Goal: Task Accomplishment & Management: Manage account settings

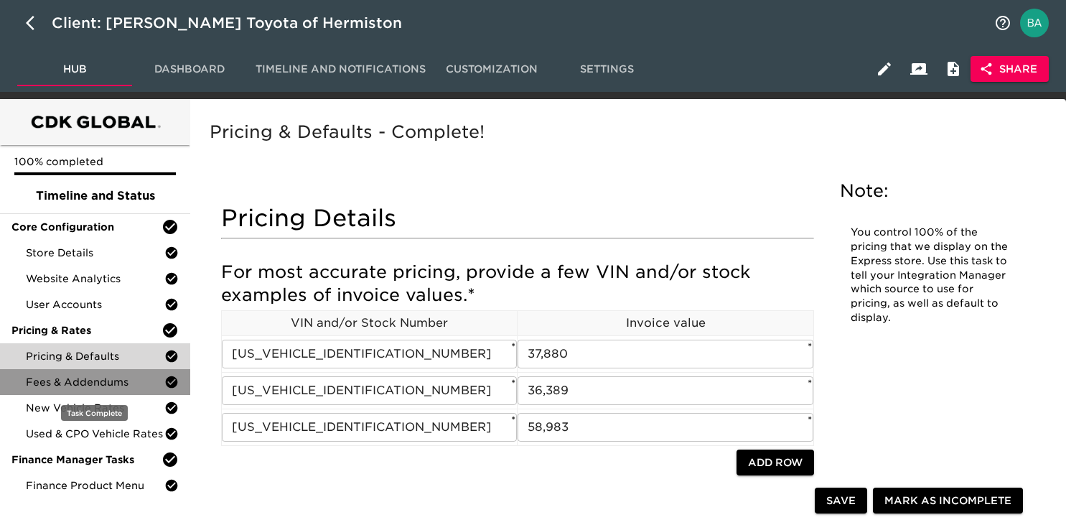
click at [114, 383] on span "Fees & Addendums" at bounding box center [95, 382] width 139 height 14
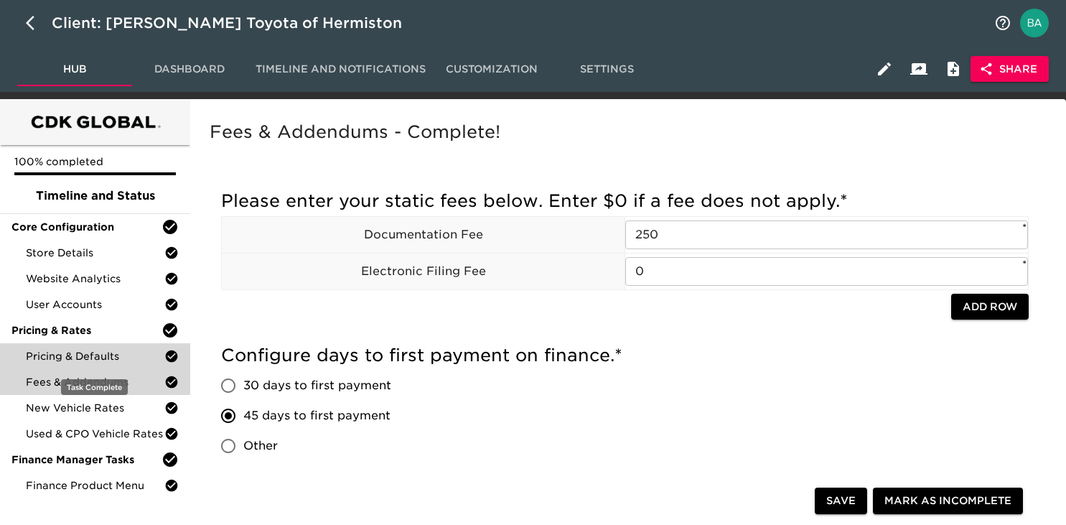
click at [85, 358] on span "Pricing & Defaults" at bounding box center [95, 356] width 139 height 14
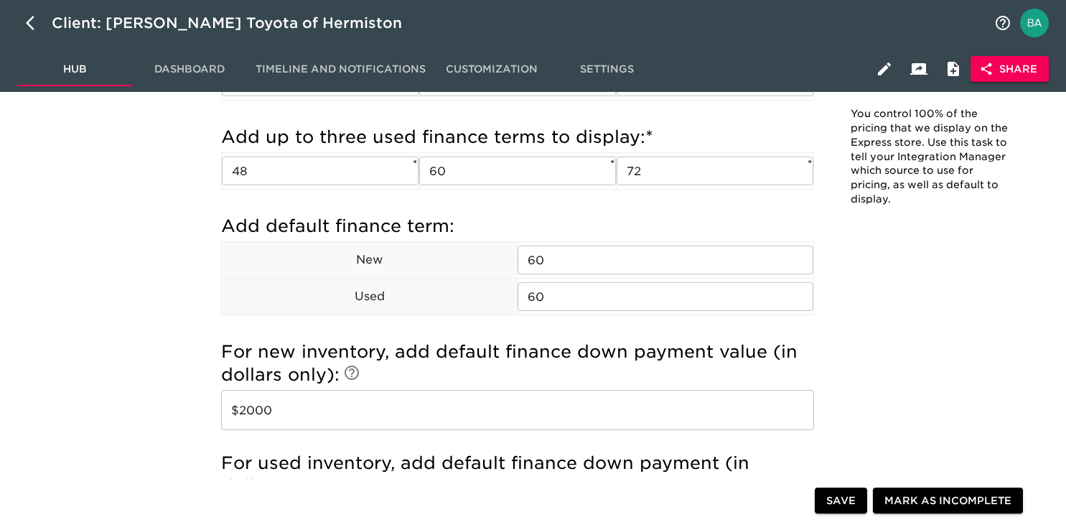
scroll to position [1214, 0]
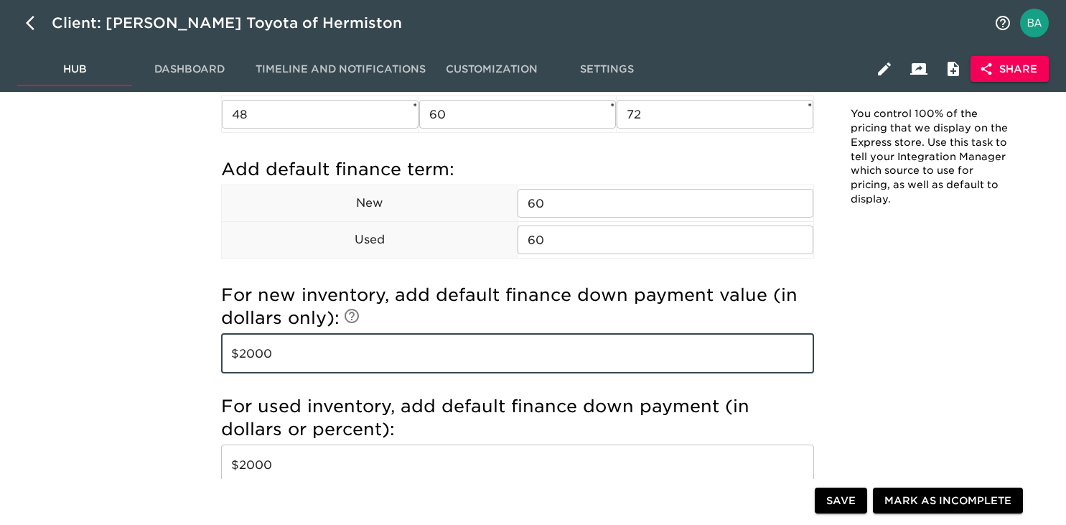
click at [266, 359] on input "$2000" at bounding box center [517, 353] width 593 height 40
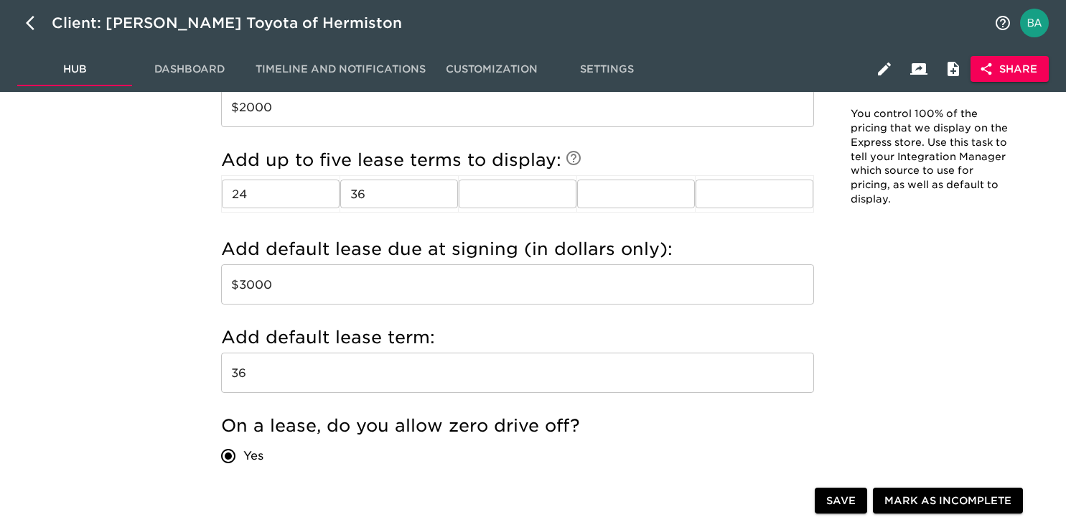
scroll to position [1587, 0]
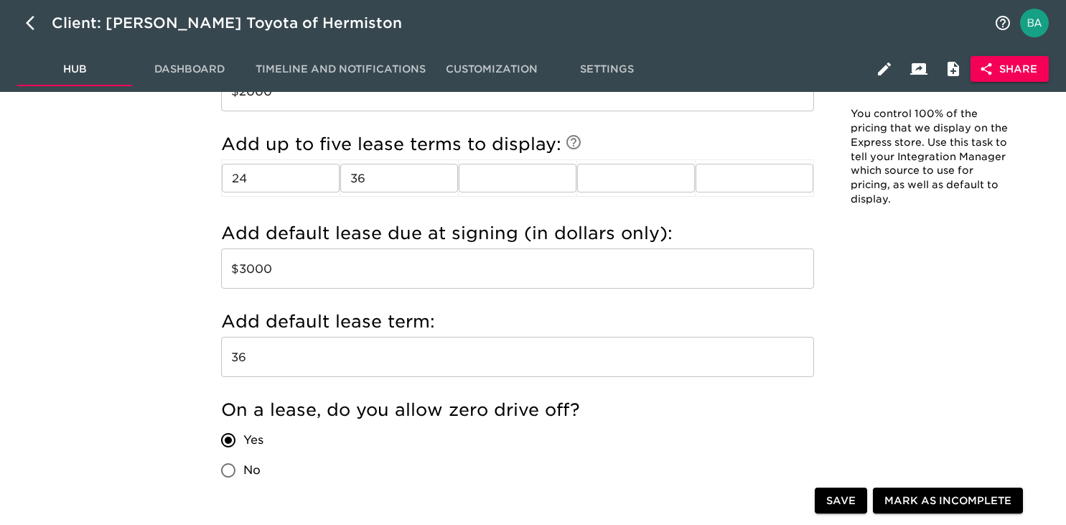
click at [266, 268] on input "$3000" at bounding box center [517, 268] width 593 height 40
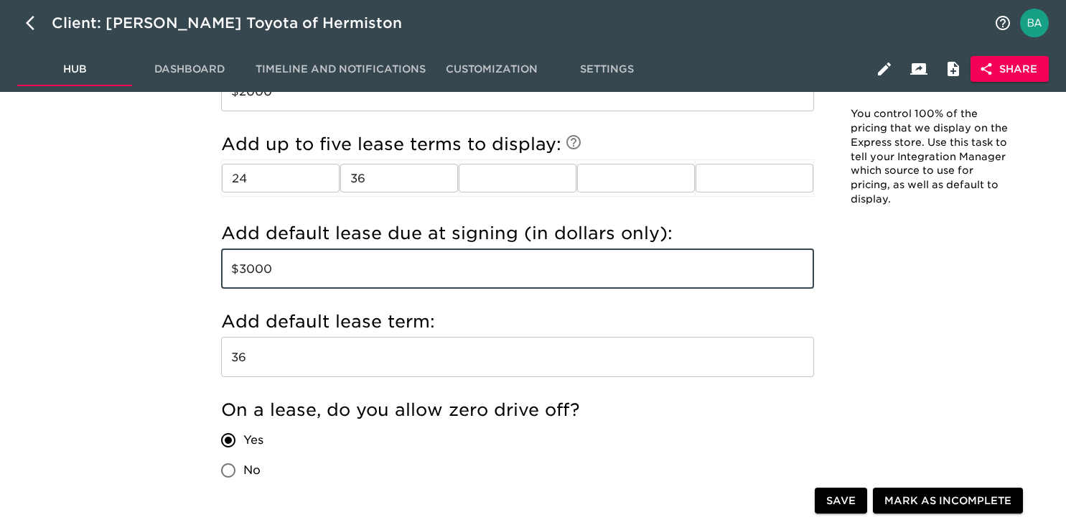
click at [266, 268] on input "$3000" at bounding box center [517, 268] width 593 height 40
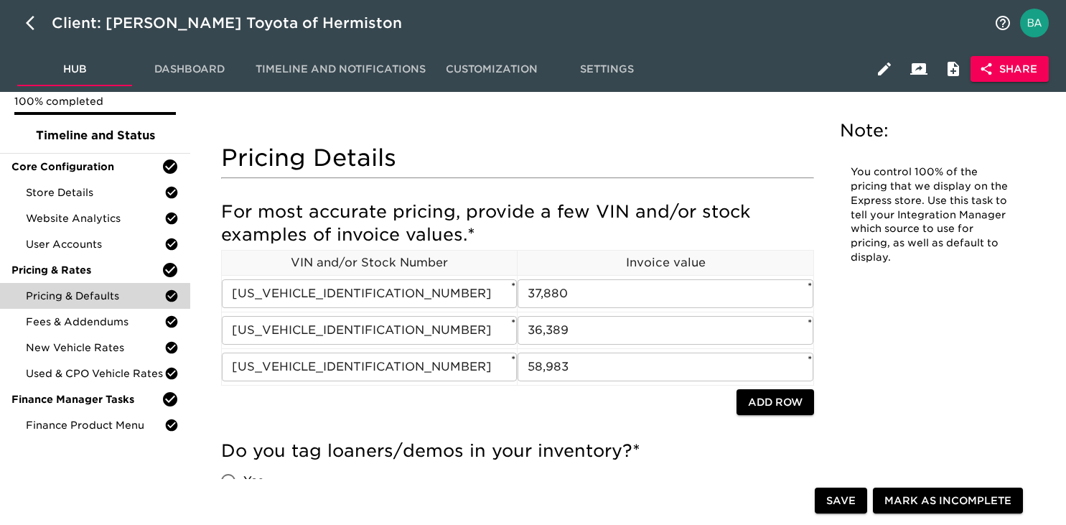
scroll to position [93, 0]
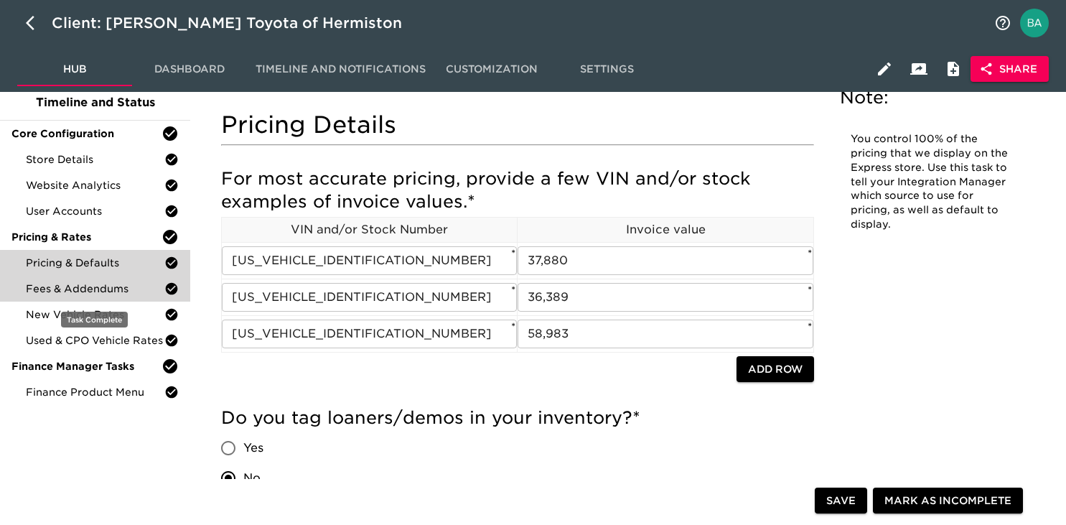
click at [88, 292] on span "Fees & Addendums" at bounding box center [95, 288] width 139 height 14
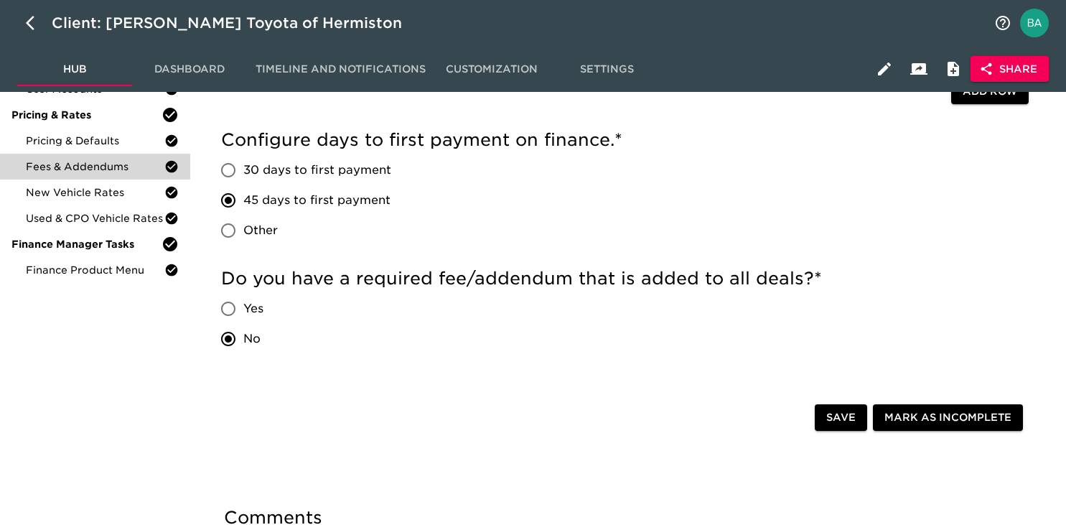
scroll to position [64, 0]
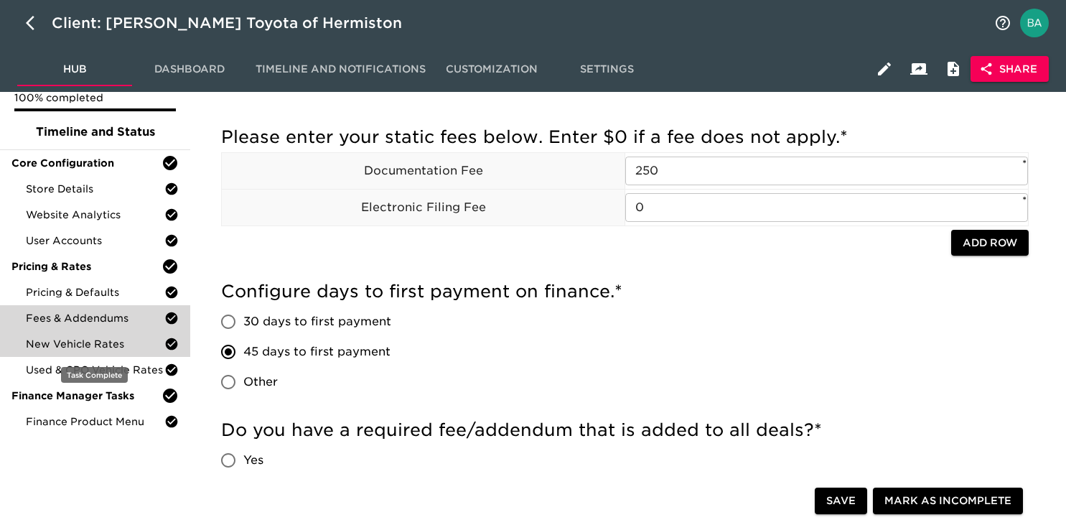
click at [86, 338] on span "New Vehicle Rates" at bounding box center [95, 344] width 139 height 14
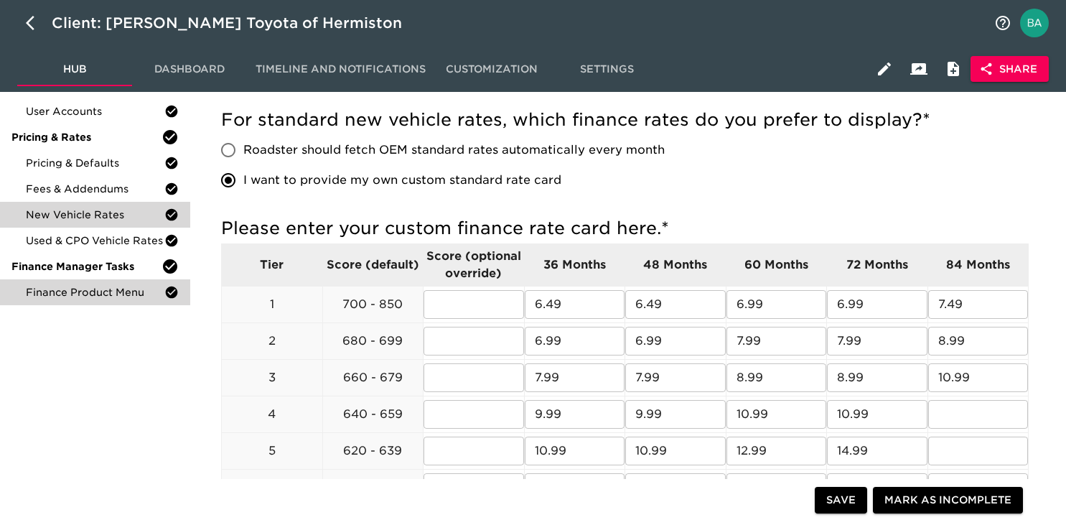
scroll to position [195, 0]
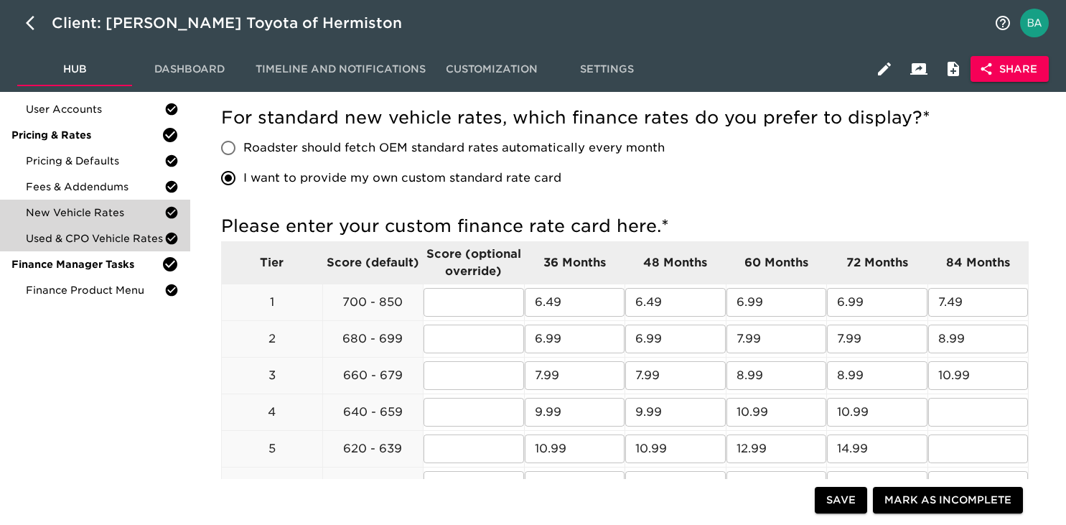
click at [104, 242] on span "Used & CPO Vehicle Rates" at bounding box center [95, 238] width 139 height 14
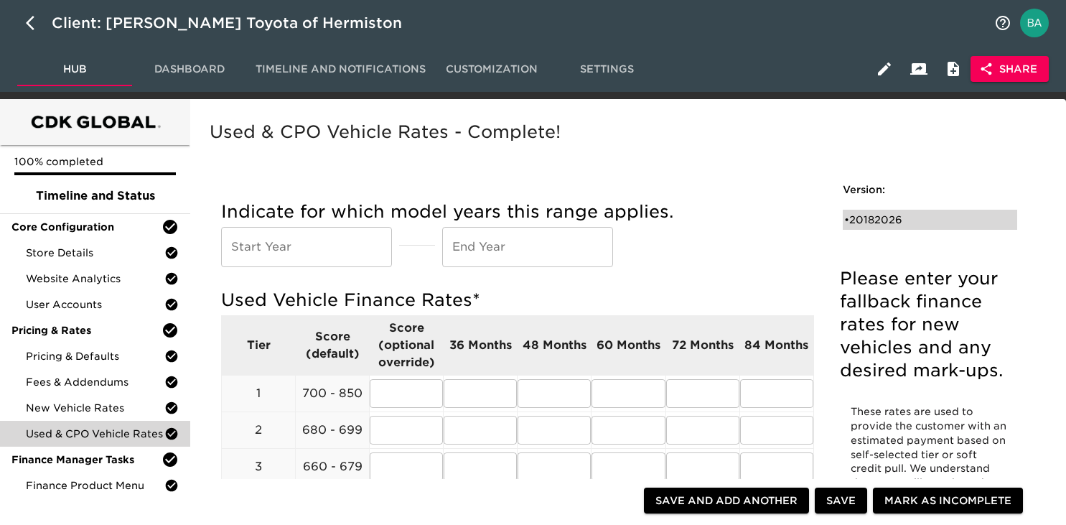
click at [888, 214] on div "• 20182026" at bounding box center [919, 219] width 151 height 14
type input "2018"
type input "2026"
radio input "true"
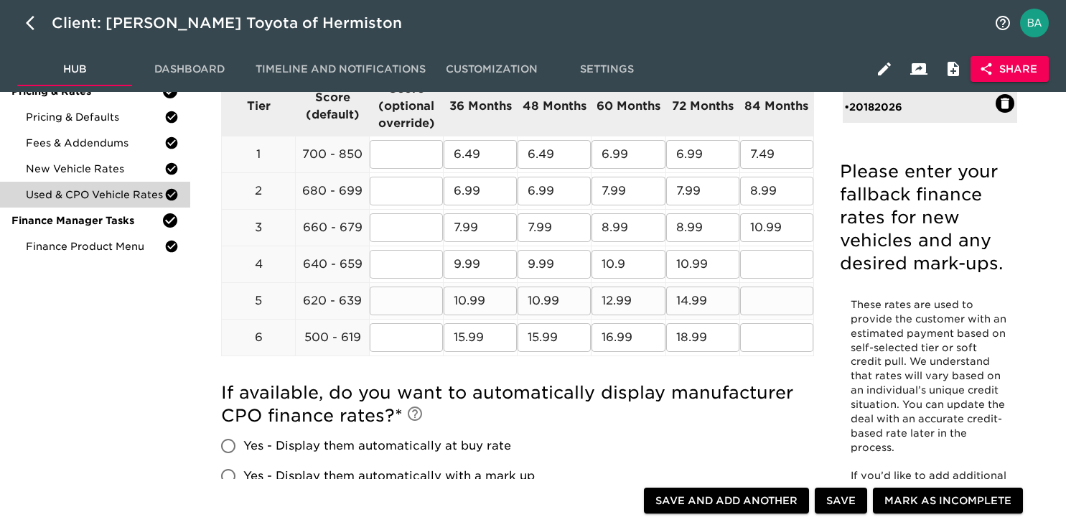
scroll to position [224, 0]
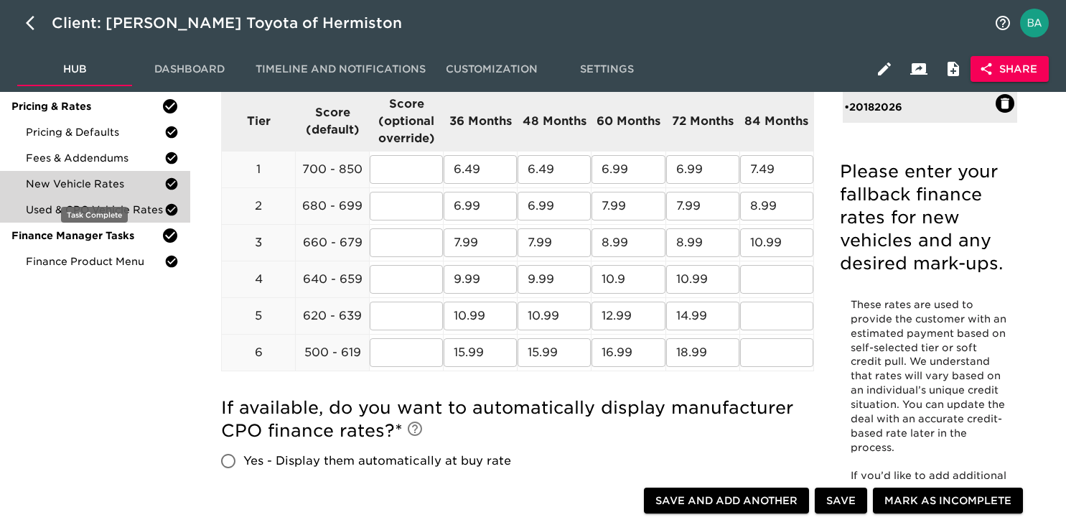
click at [126, 187] on span "New Vehicle Rates" at bounding box center [95, 184] width 139 height 14
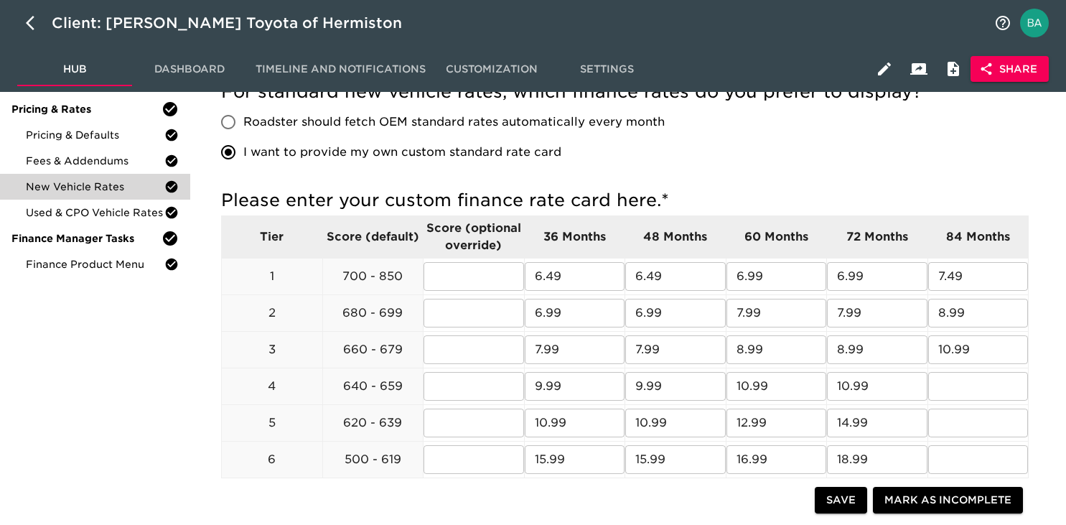
scroll to position [224, 0]
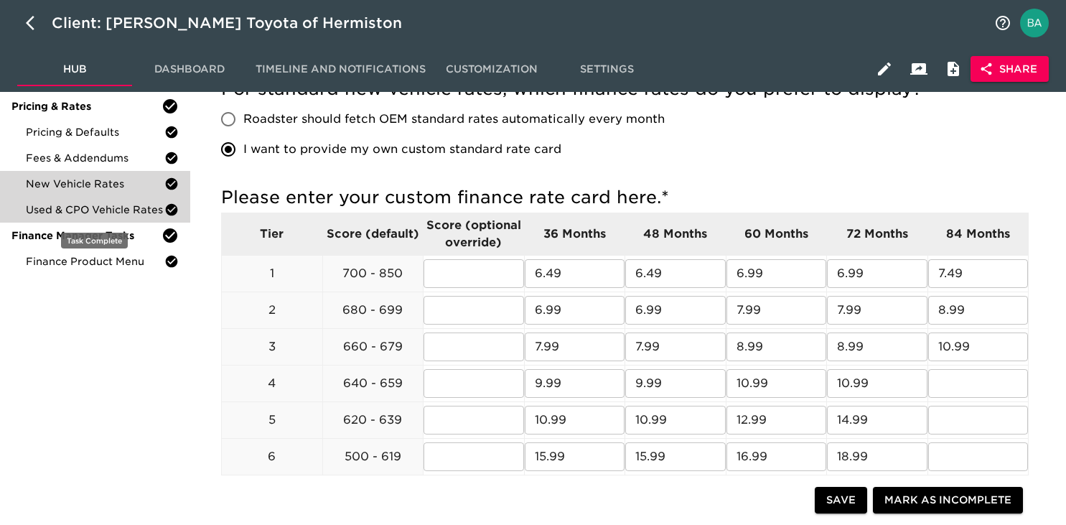
click at [110, 206] on span "Used & CPO Vehicle Rates" at bounding box center [95, 209] width 139 height 14
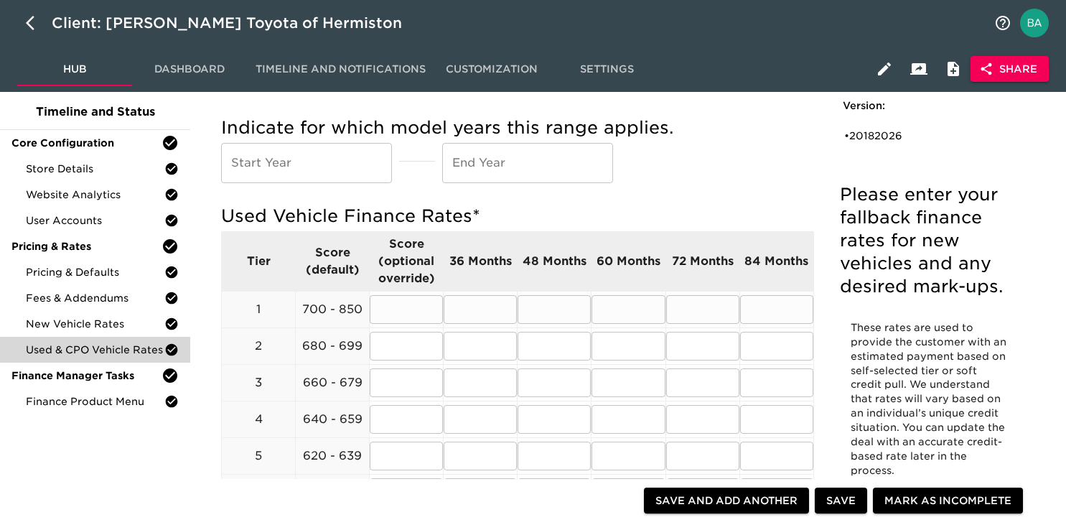
scroll to position [102, 0]
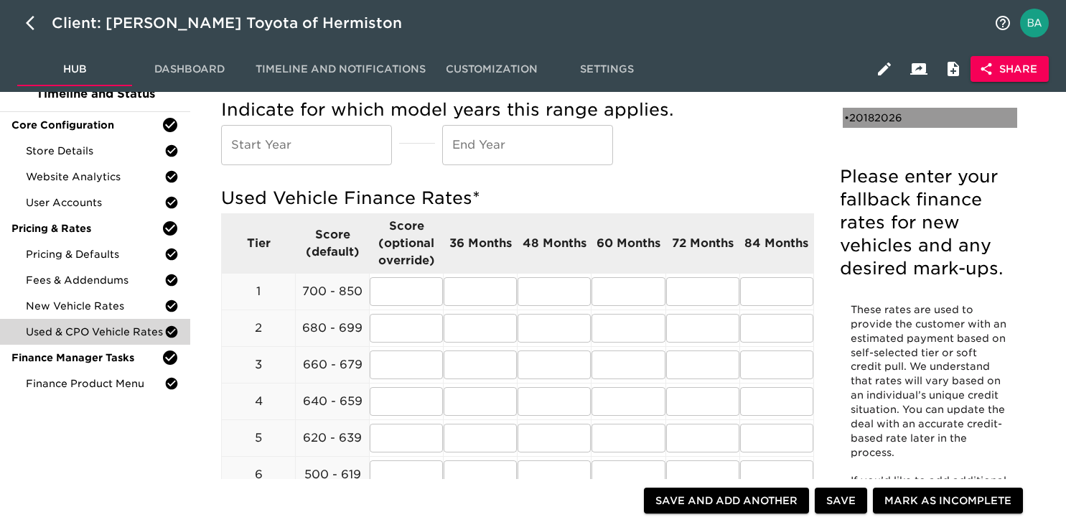
click at [865, 117] on div "• 20182026" at bounding box center [919, 118] width 151 height 14
type input "2018"
type input "2026"
radio input "true"
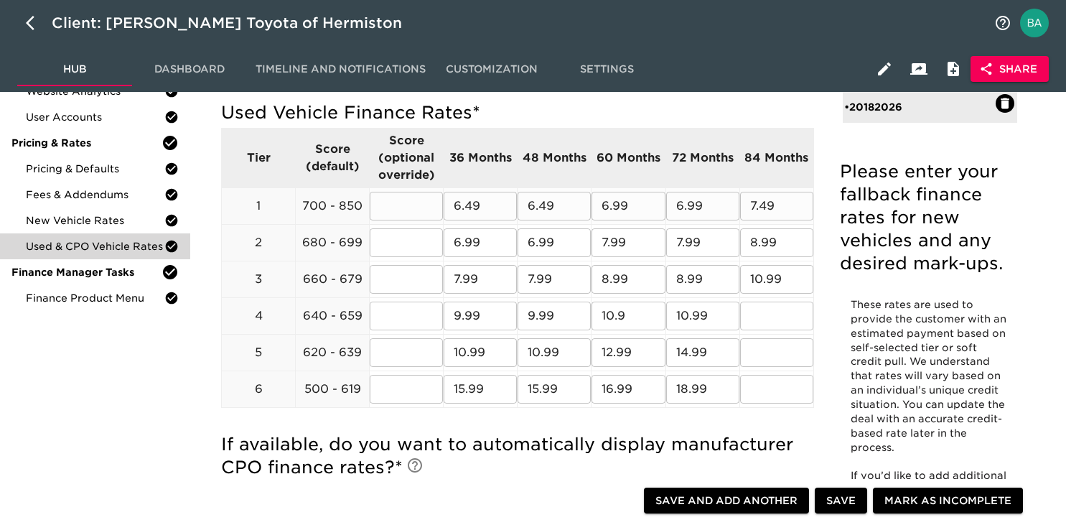
scroll to position [189, 0]
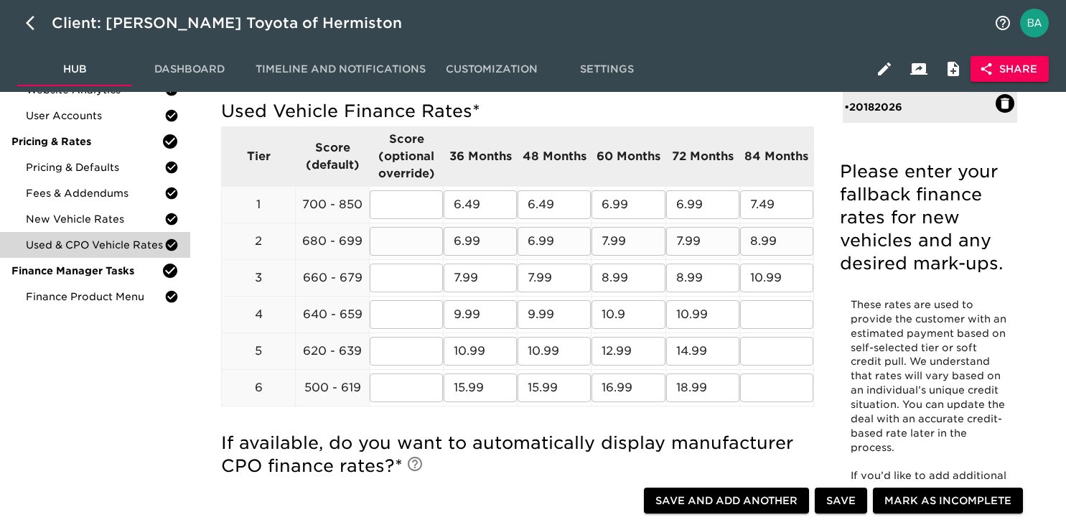
click at [466, 241] on input "6.99" at bounding box center [480, 241] width 73 height 29
click at [117, 296] on span "Finance Product Menu" at bounding box center [95, 296] width 139 height 14
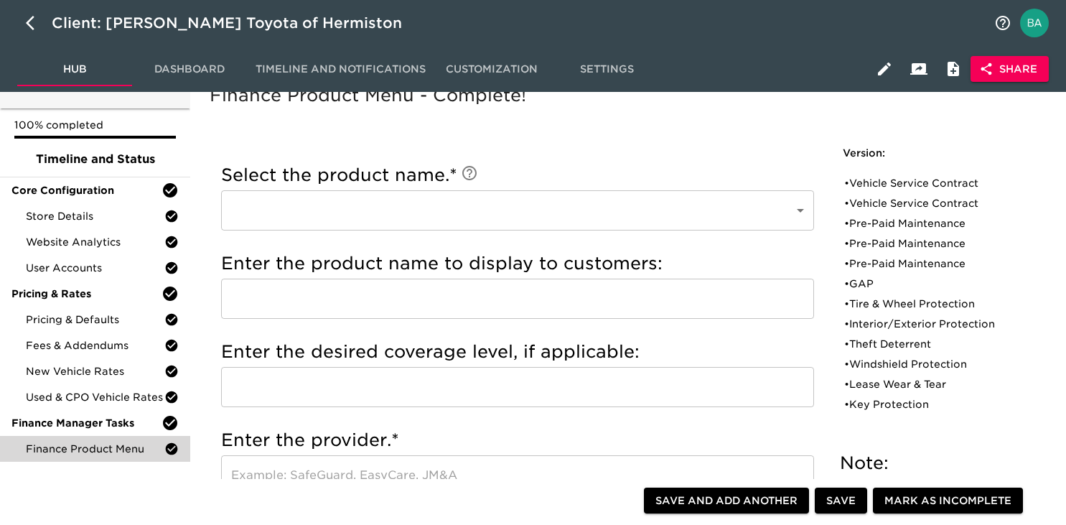
scroll to position [39, 0]
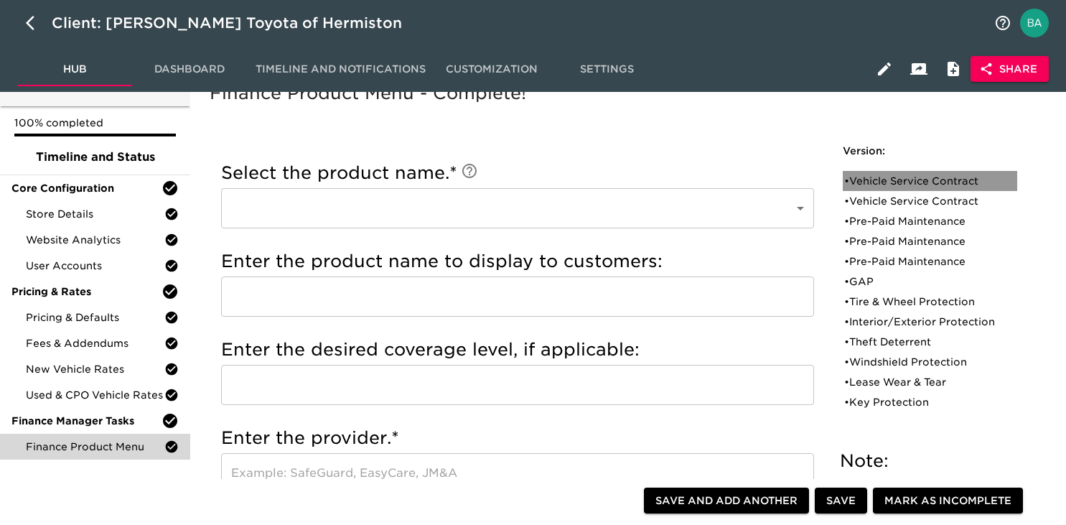
click at [862, 177] on div "• Vehicle Service Contract" at bounding box center [919, 181] width 151 height 14
type input "Vehicle Service Contract"
type input "Toyota Extra Care"
type input "Platinum"
type input "Toyota Financial Services"
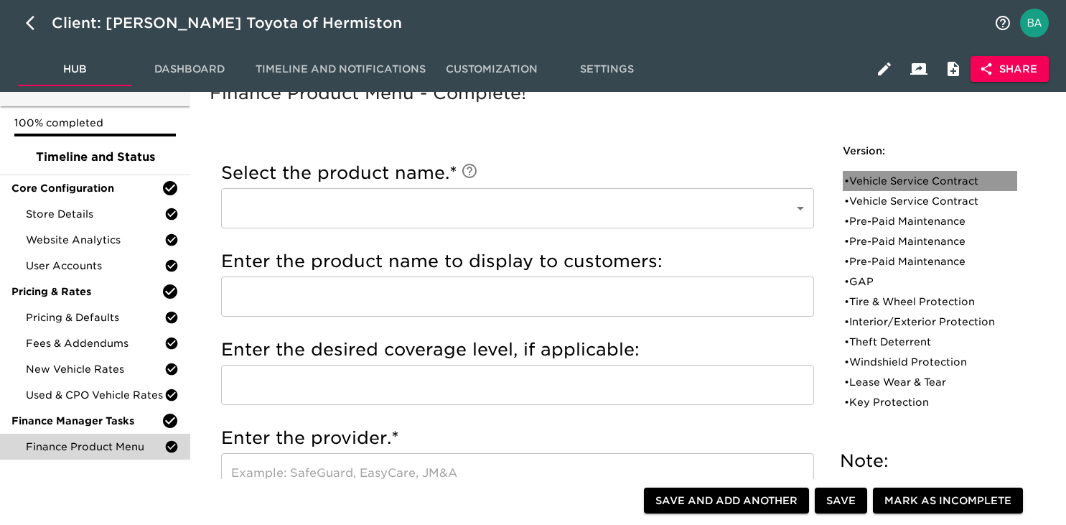
radio input "true"
checkbox input "true"
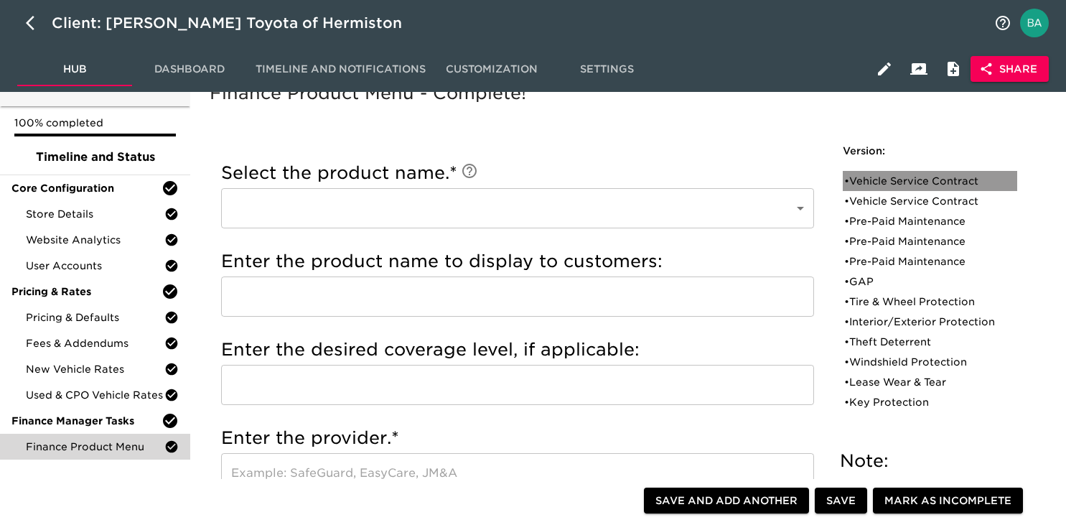
checkbox input "true"
radio input "true"
type input "36095"
radio input "true"
type input "2500"
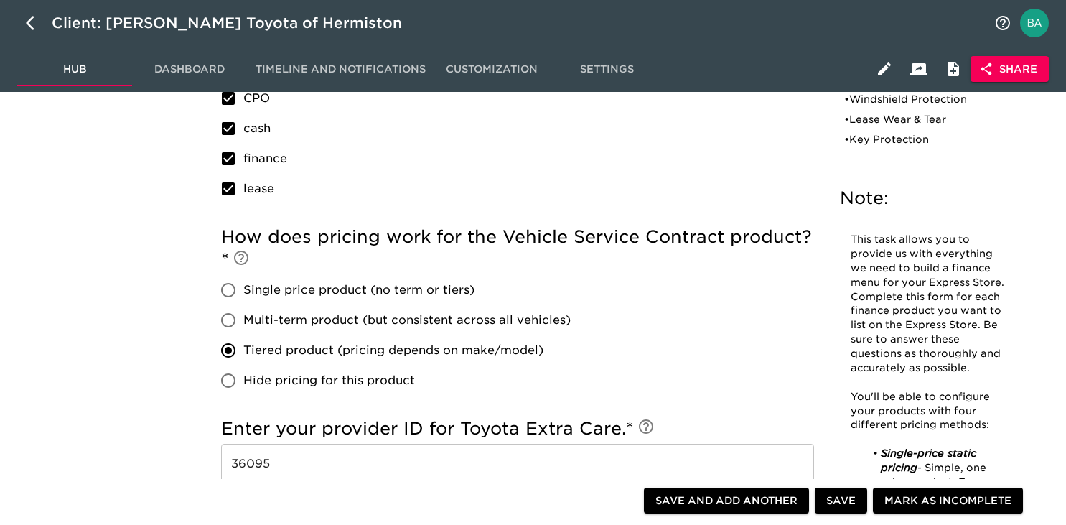
scroll to position [866, 0]
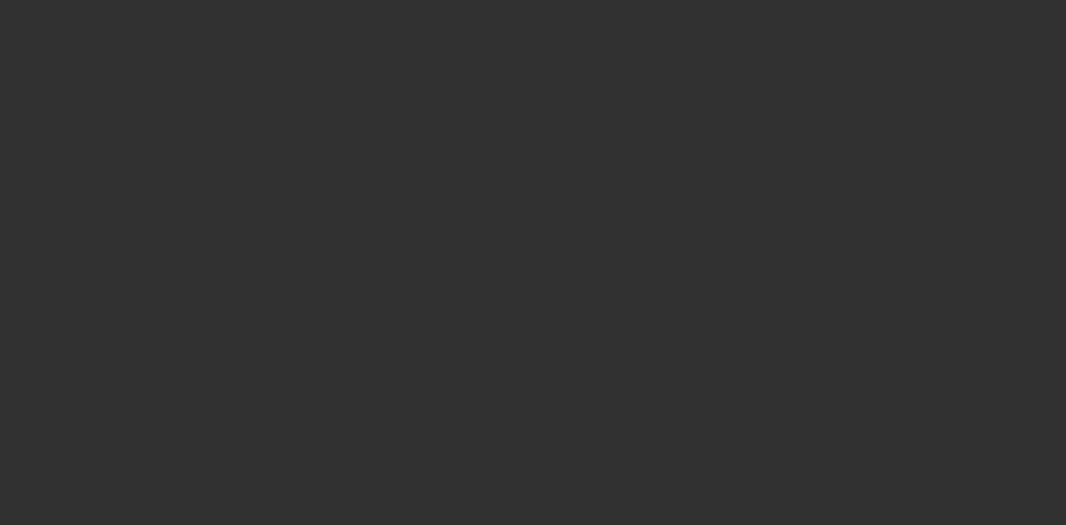
select select "10"
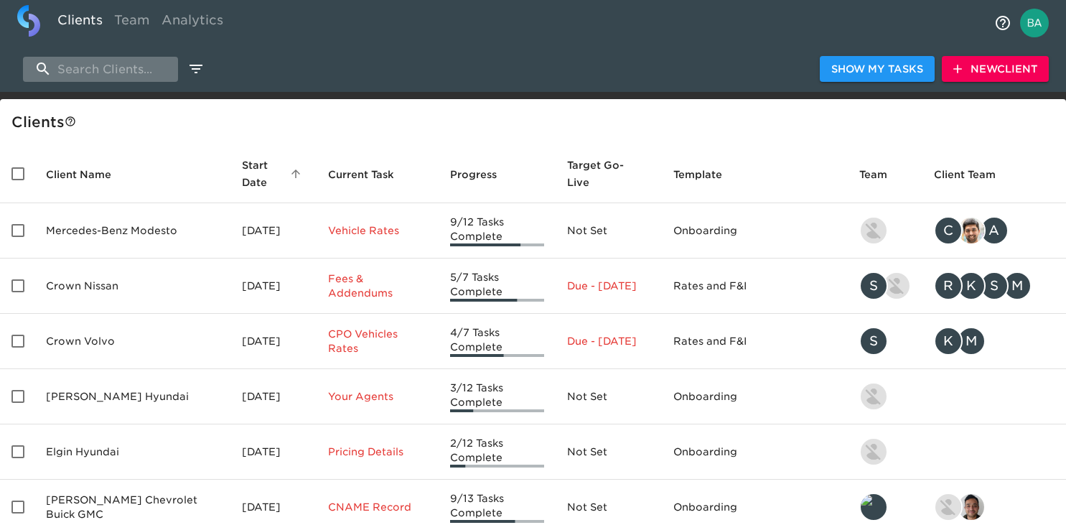
click at [115, 65] on input "search" at bounding box center [100, 69] width 155 height 25
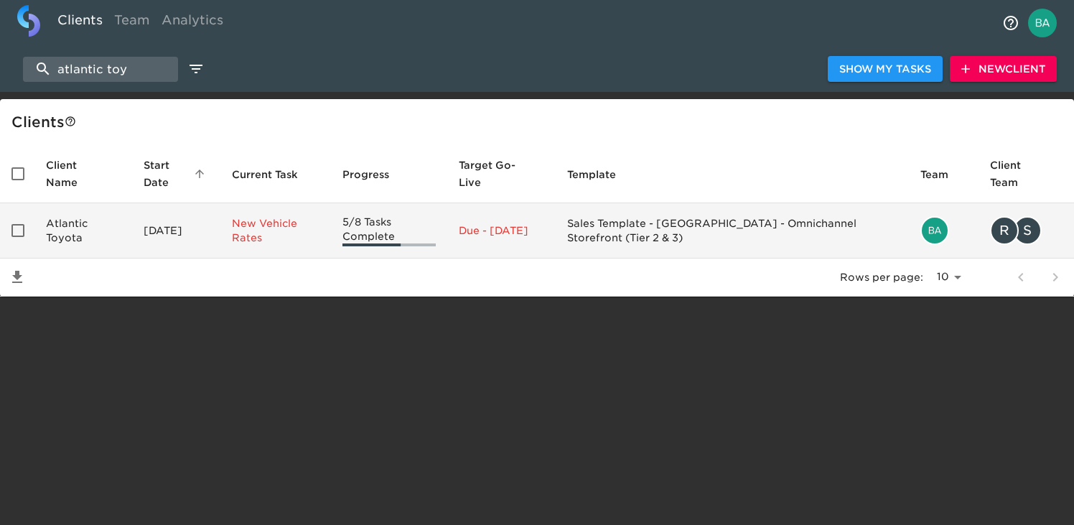
type input "atlantic toy"
click at [88, 230] on td "Atlantic Toyota" at bounding box center [83, 230] width 98 height 55
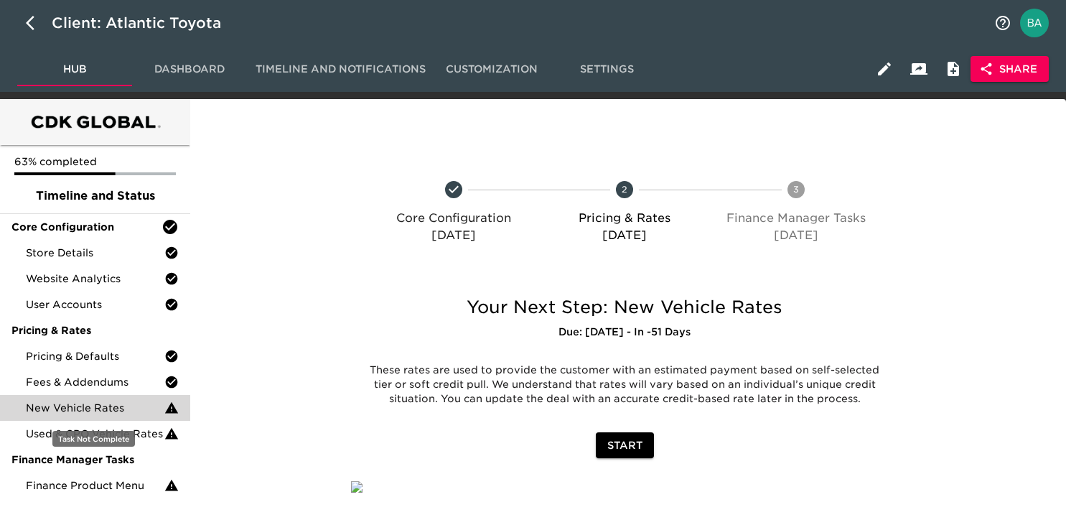
click at [75, 406] on span "New Vehicle Rates" at bounding box center [95, 408] width 139 height 14
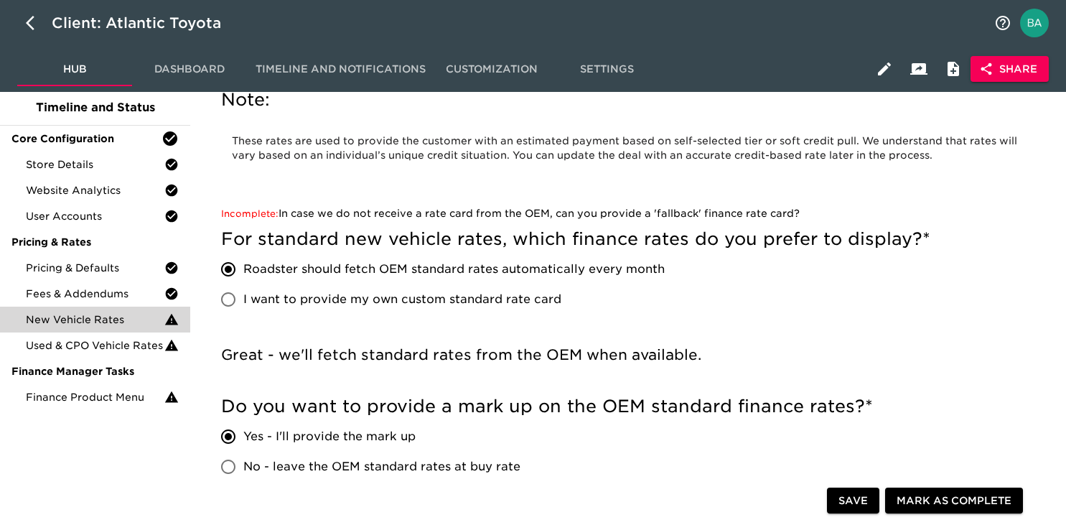
scroll to position [66, 0]
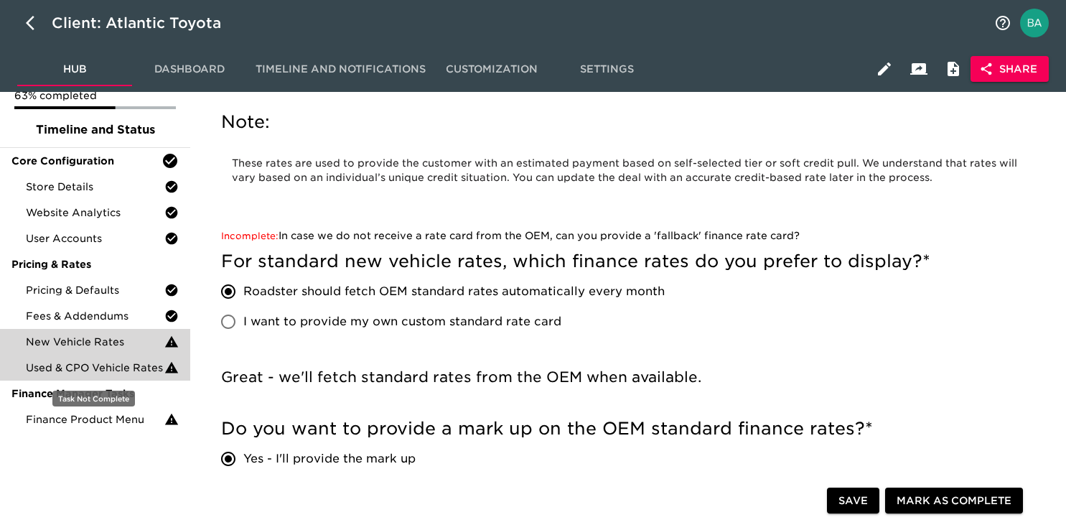
click at [73, 360] on div "Used & CPO Vehicle Rates" at bounding box center [95, 368] width 190 height 26
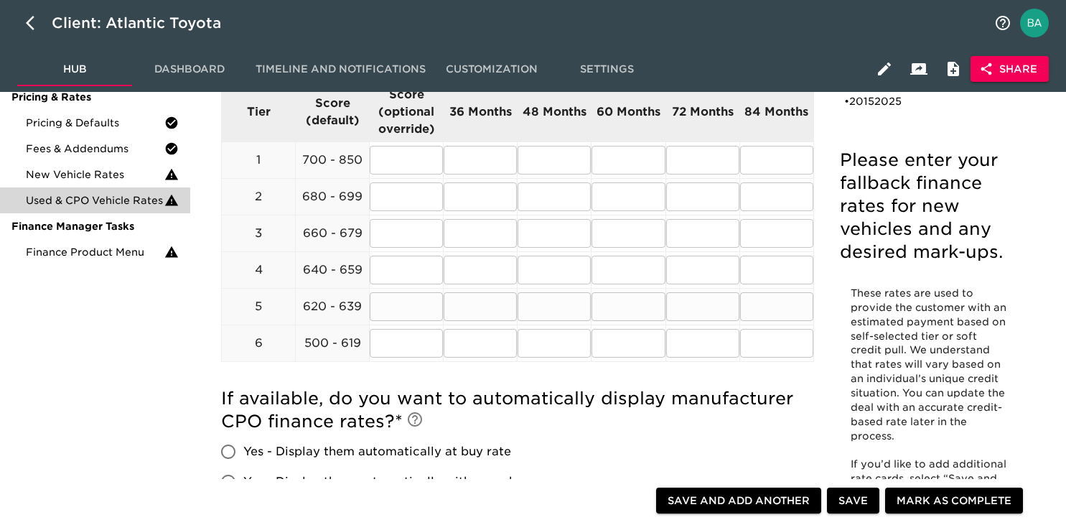
scroll to position [139, 0]
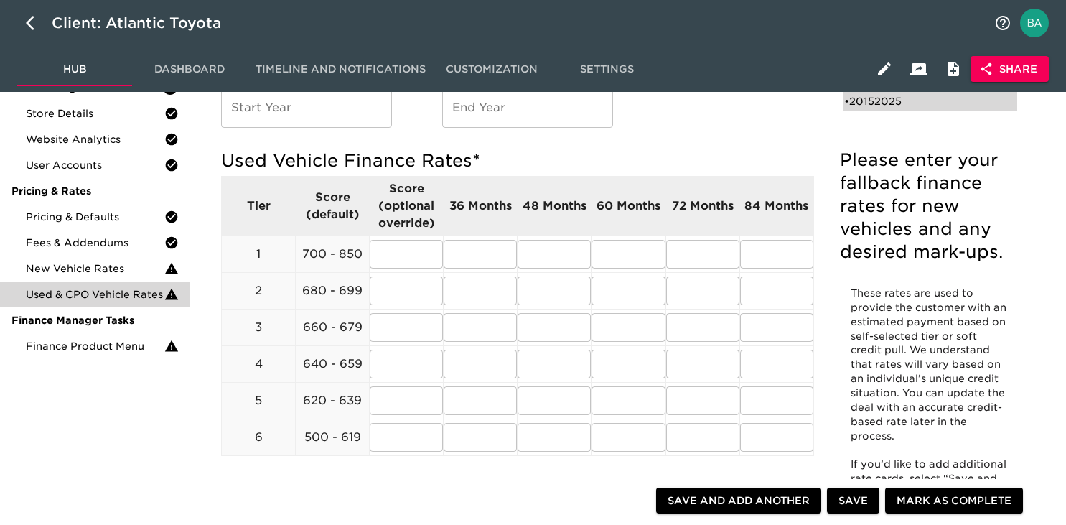
click at [875, 102] on div "• 20152025" at bounding box center [919, 101] width 151 height 14
type input "2015"
type input "2025"
radio input "true"
type input "2"
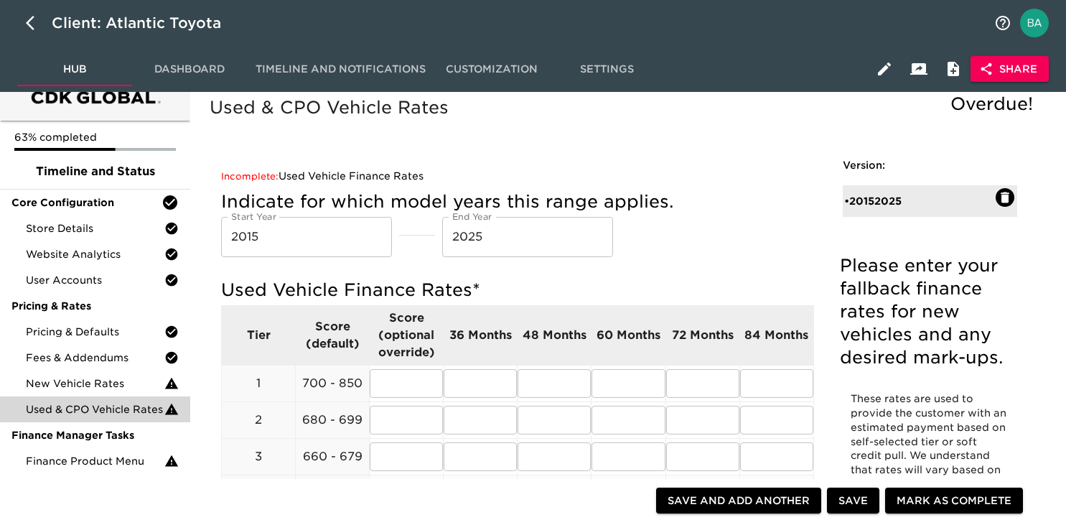
scroll to position [0, 0]
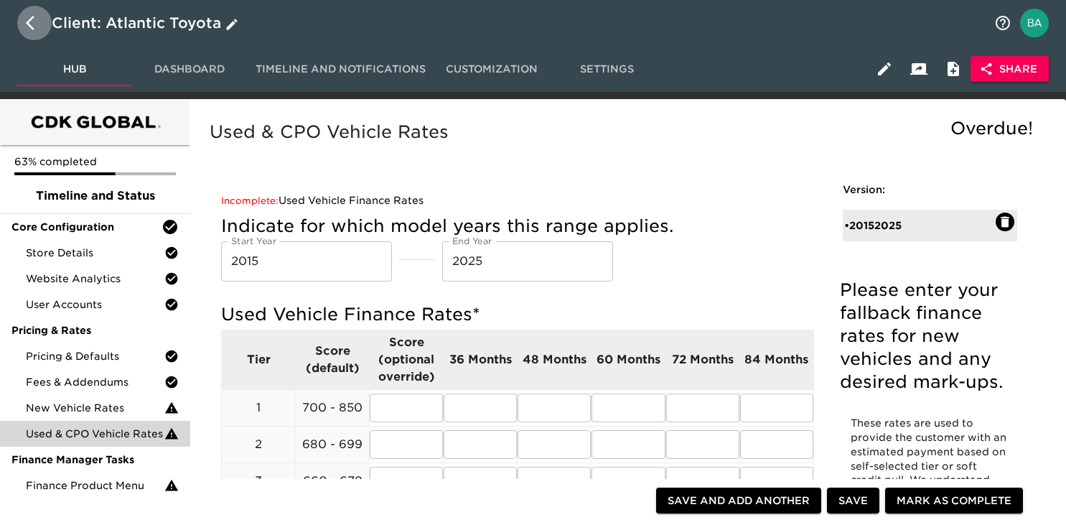
click at [24, 25] on button "button" at bounding box center [34, 23] width 34 height 34
select select "10"
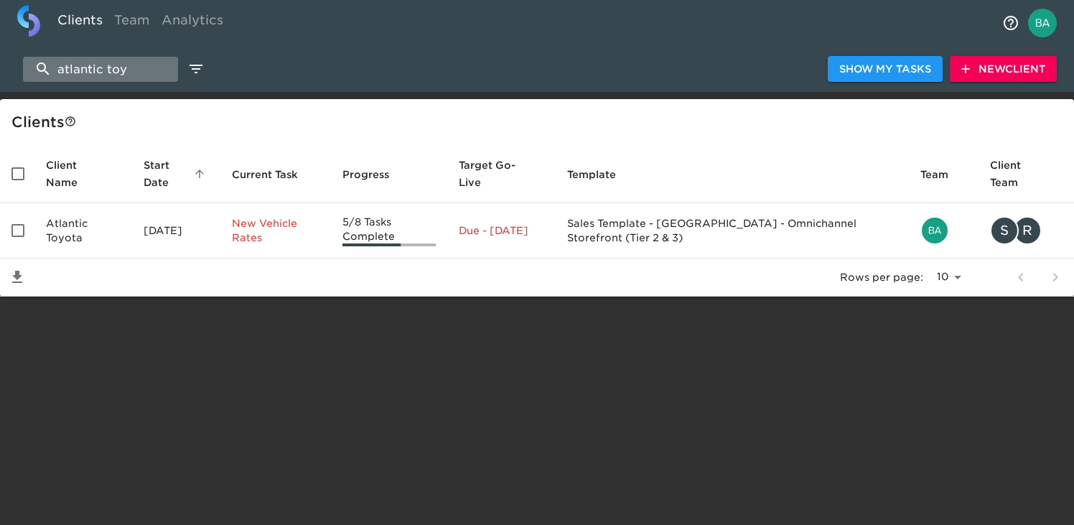
click at [106, 67] on input "atlantic toy" at bounding box center [100, 69] width 155 height 25
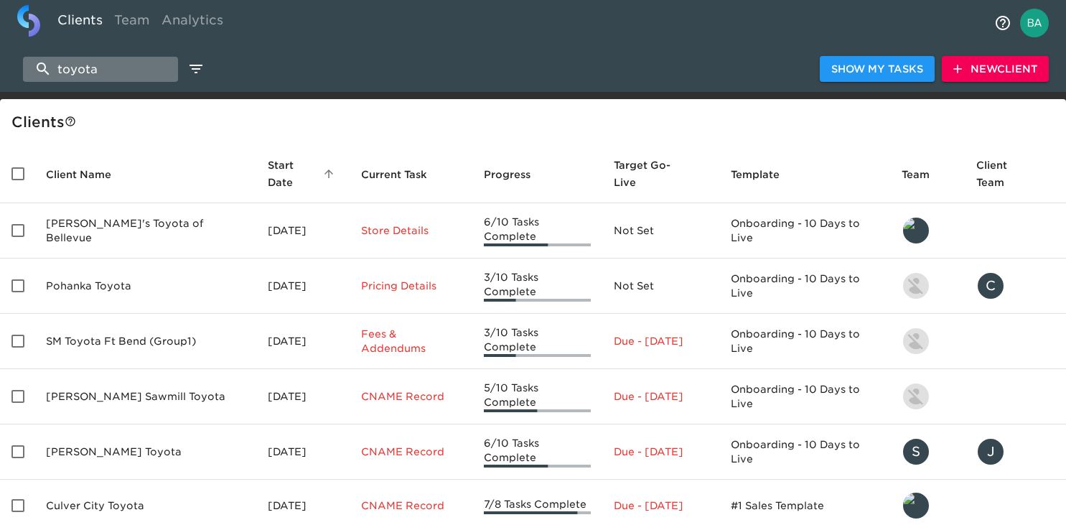
click at [104, 71] on input "toyota" at bounding box center [100, 69] width 155 height 25
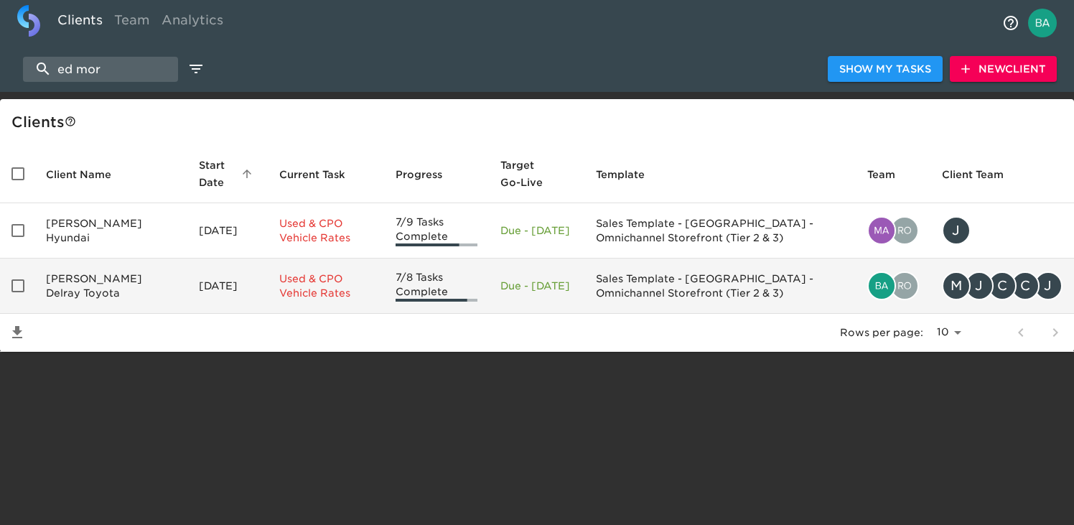
type input "ed mor"
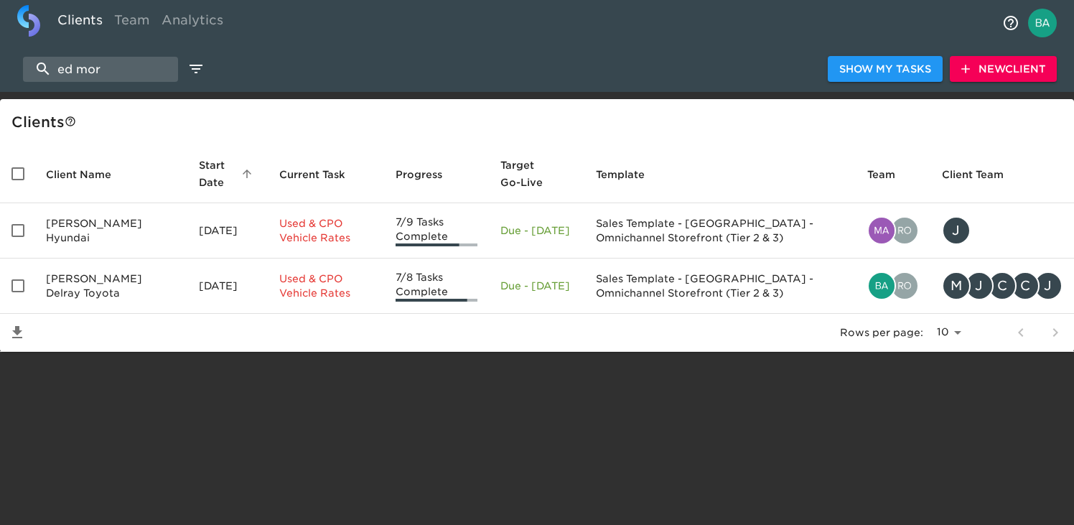
click at [98, 273] on td "[PERSON_NAME] Delray Toyota" at bounding box center [110, 285] width 153 height 55
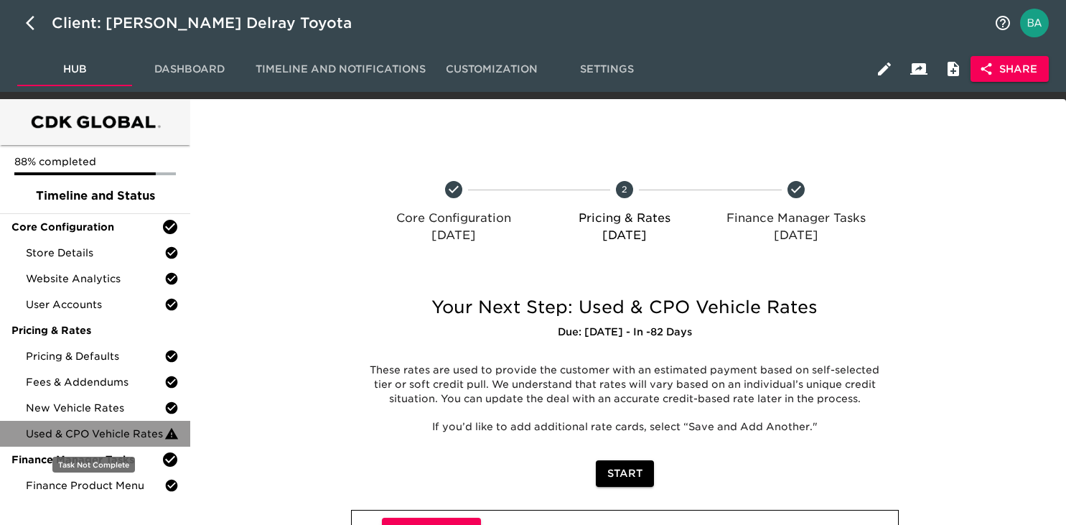
click at [101, 428] on span "Used & CPO Vehicle Rates" at bounding box center [95, 433] width 139 height 14
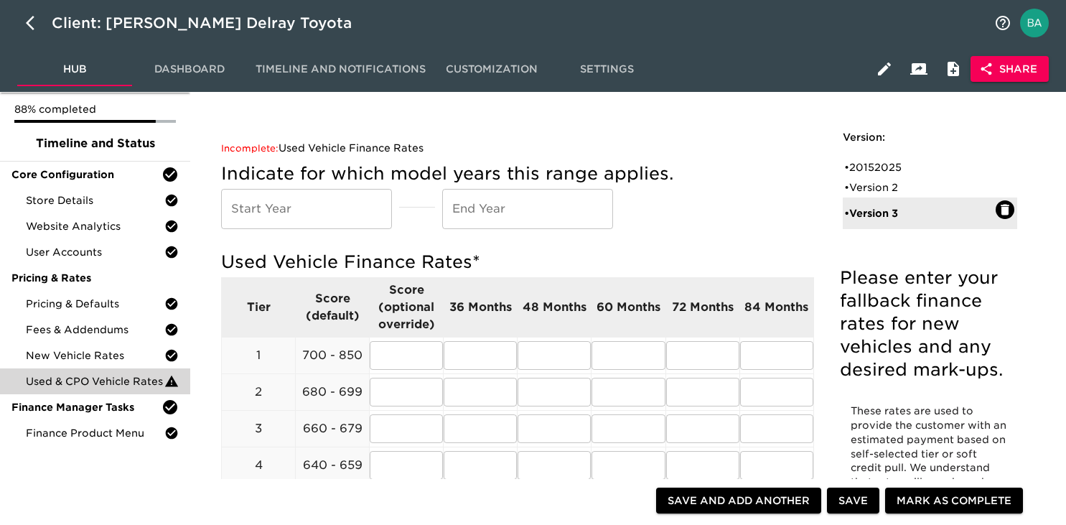
scroll to position [81, 0]
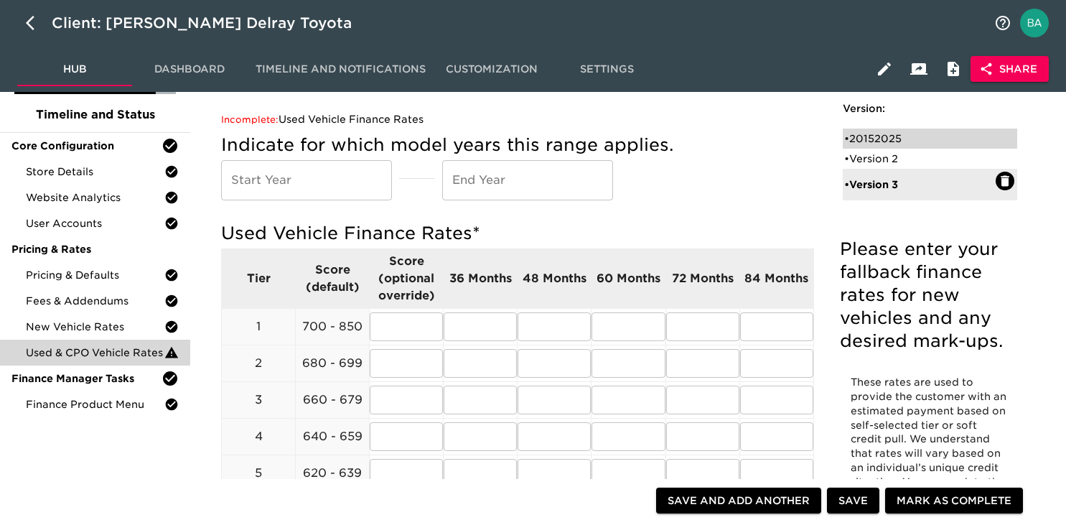
click at [879, 142] on div "• 20152025" at bounding box center [919, 138] width 151 height 14
type input "2015"
type input "2025"
radio input "false"
radio input "true"
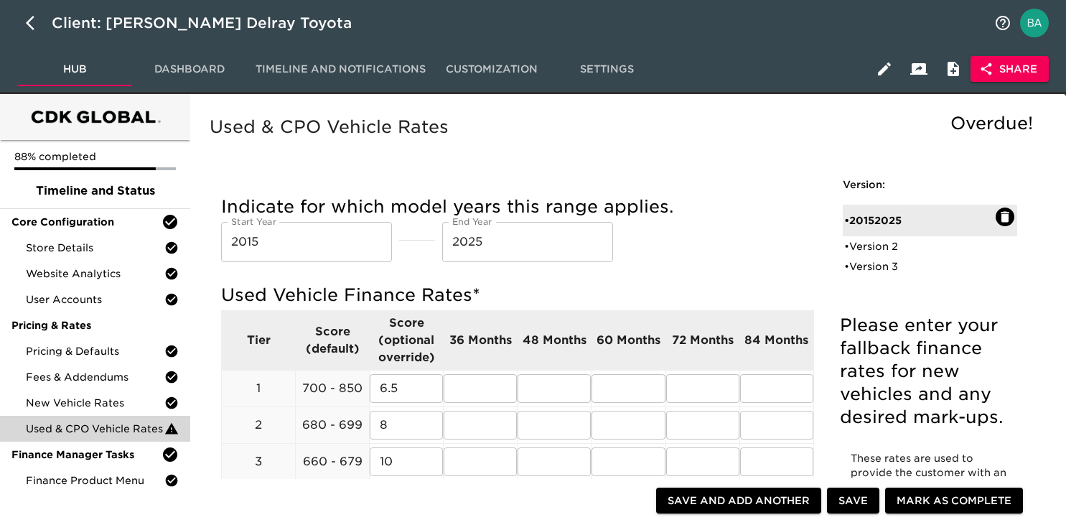
scroll to position [0, 0]
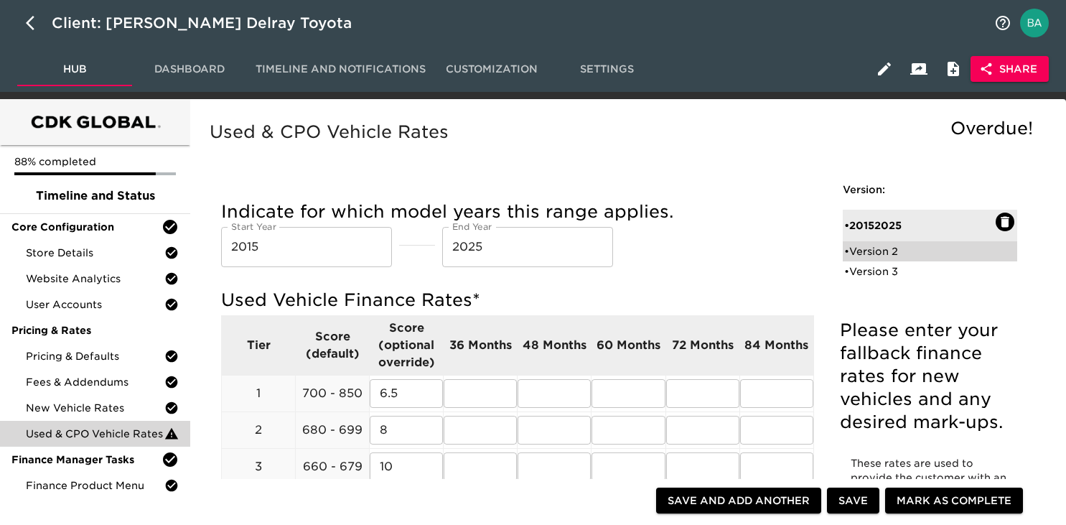
click at [869, 243] on div "• Version 2" at bounding box center [930, 251] width 174 height 20
radio input "true"
radio input "false"
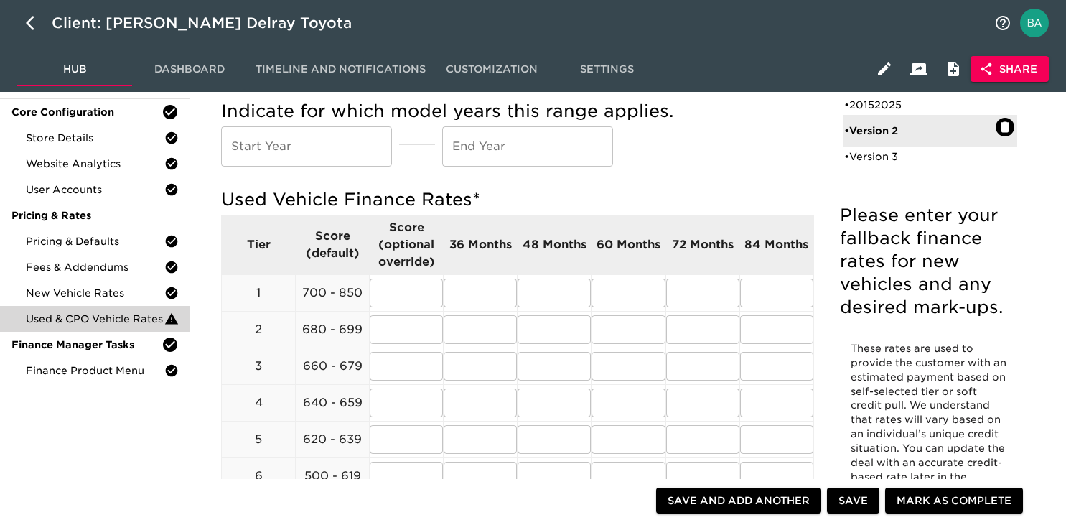
scroll to position [10, 0]
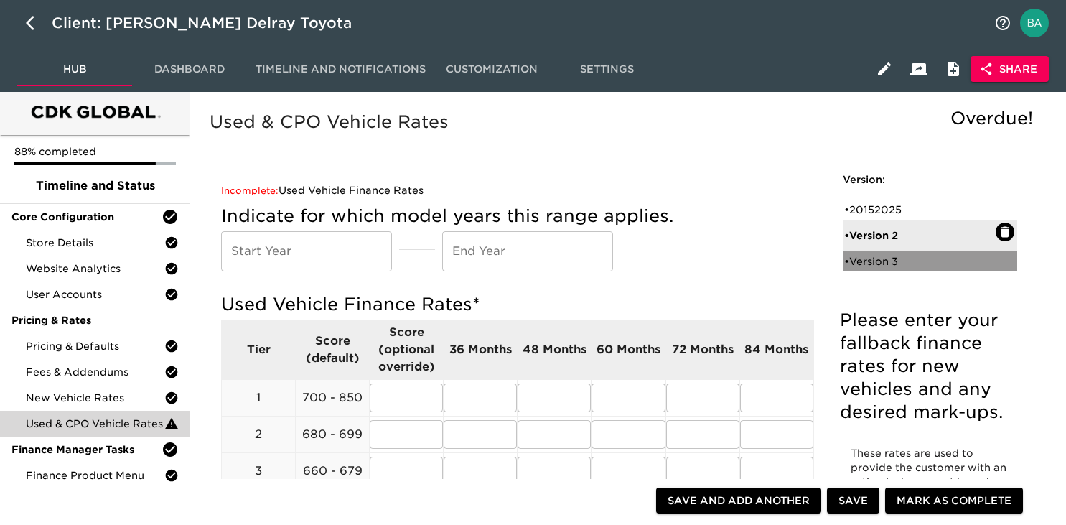
click at [871, 264] on div "• Version 3" at bounding box center [919, 261] width 151 height 14
radio input "false"
radio input "true"
type input "1%"
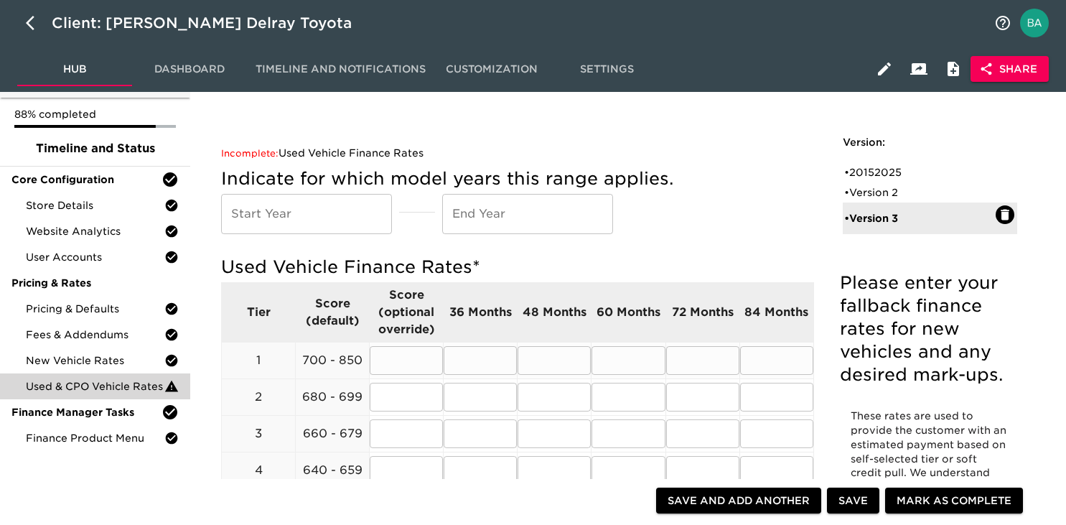
scroll to position [0, 0]
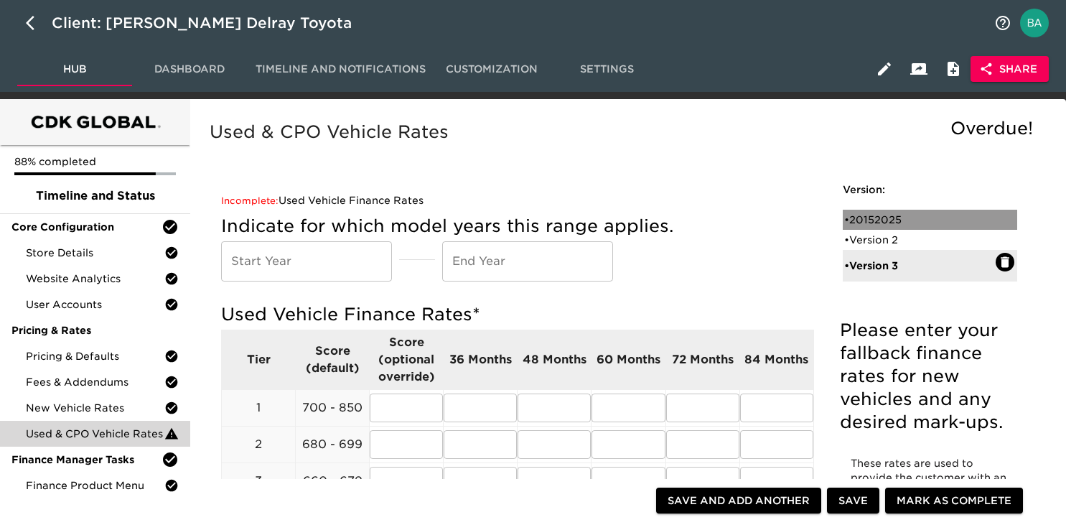
click at [891, 220] on div "• 20152025" at bounding box center [919, 219] width 151 height 14
type input "2015"
type input "2025"
radio input "false"
radio input "true"
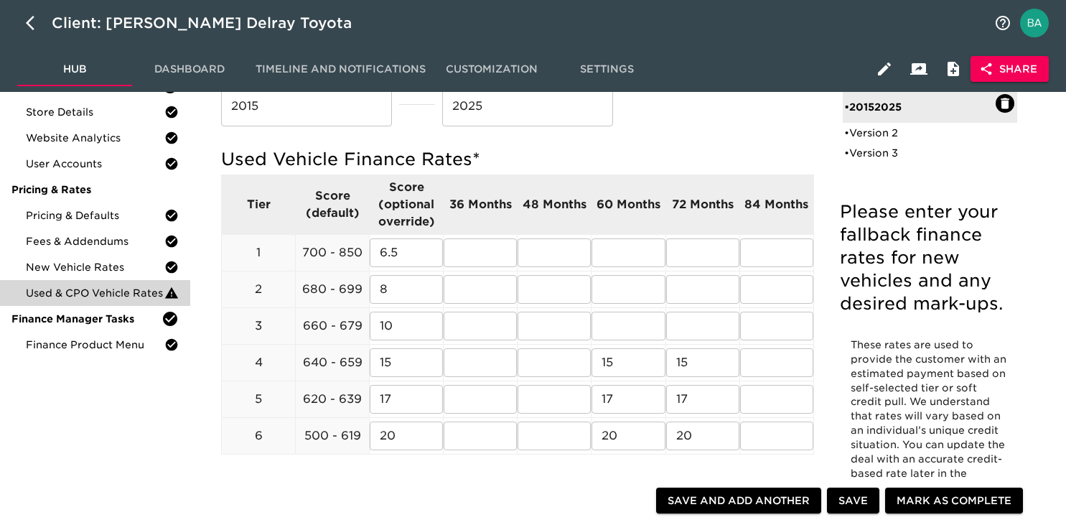
scroll to position [142, 0]
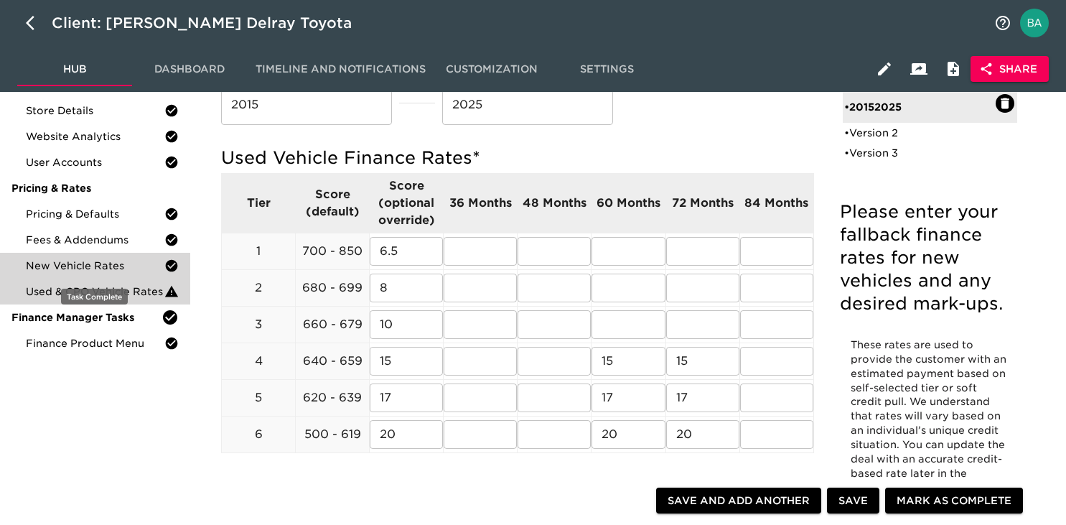
click at [62, 261] on span "New Vehicle Rates" at bounding box center [95, 265] width 139 height 14
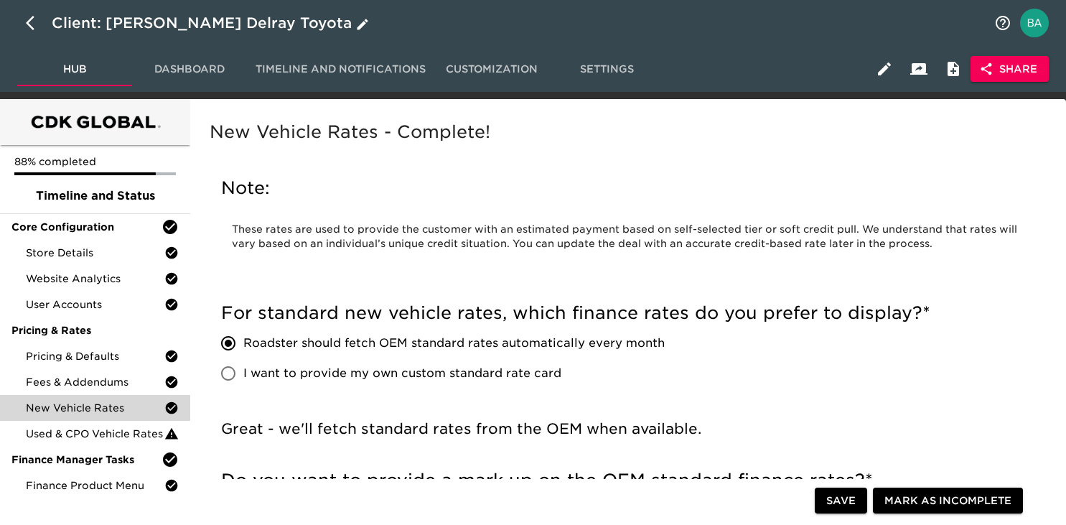
click at [34, 22] on icon "button" at bounding box center [34, 22] width 17 height 17
select select "10"
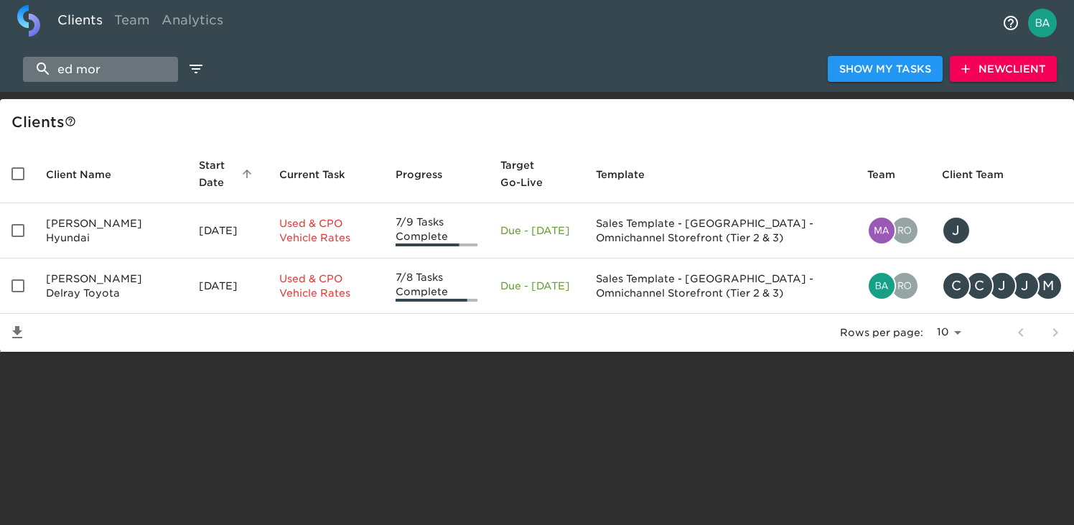
click at [121, 73] on input "ed mor" at bounding box center [100, 69] width 155 height 25
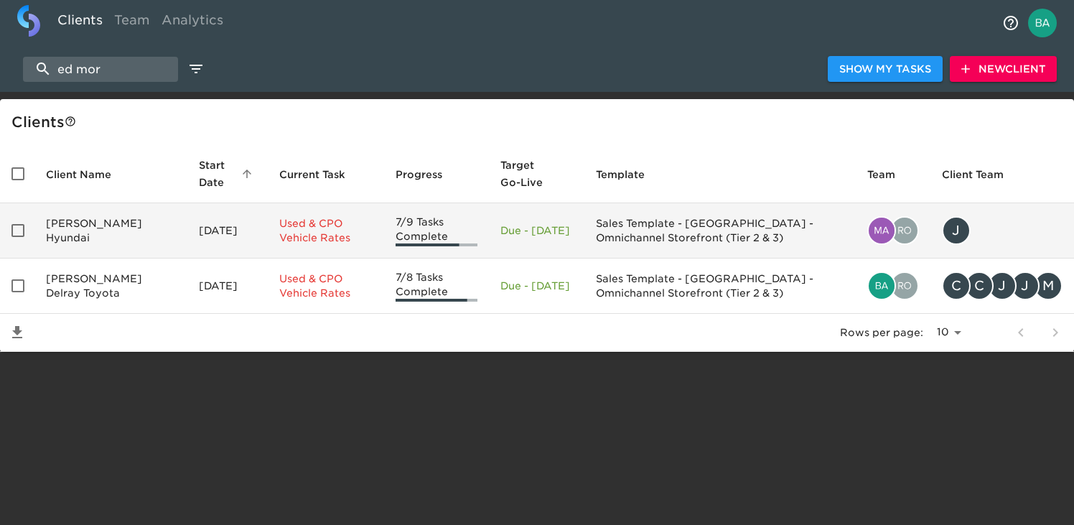
click at [105, 232] on td "[PERSON_NAME] Hyundai" at bounding box center [110, 230] width 153 height 55
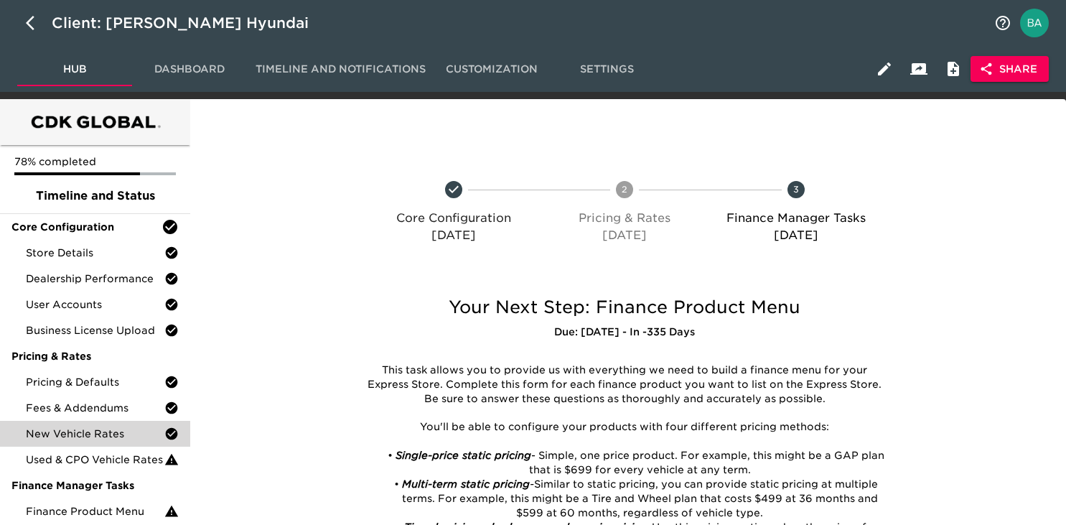
click at [105, 427] on span "New Vehicle Rates" at bounding box center [95, 433] width 139 height 14
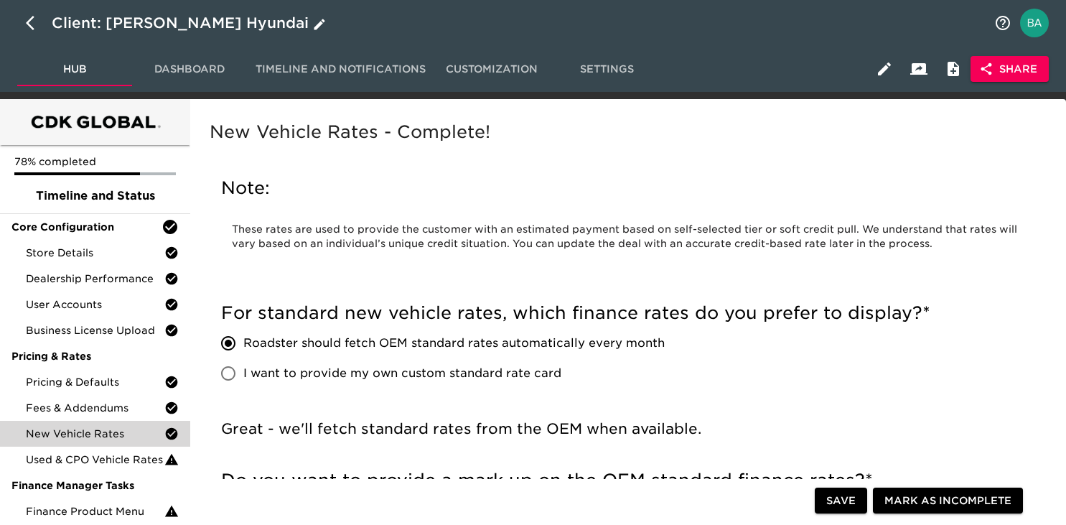
click at [26, 17] on icon "button" at bounding box center [34, 22] width 17 height 17
select select "10"
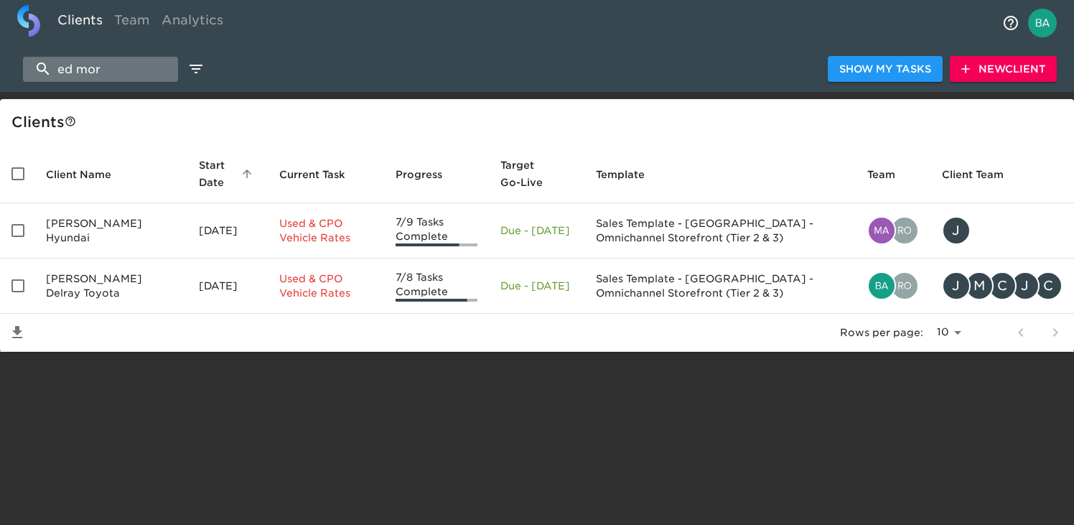
click at [95, 60] on input "ed mor" at bounding box center [100, 69] width 155 height 25
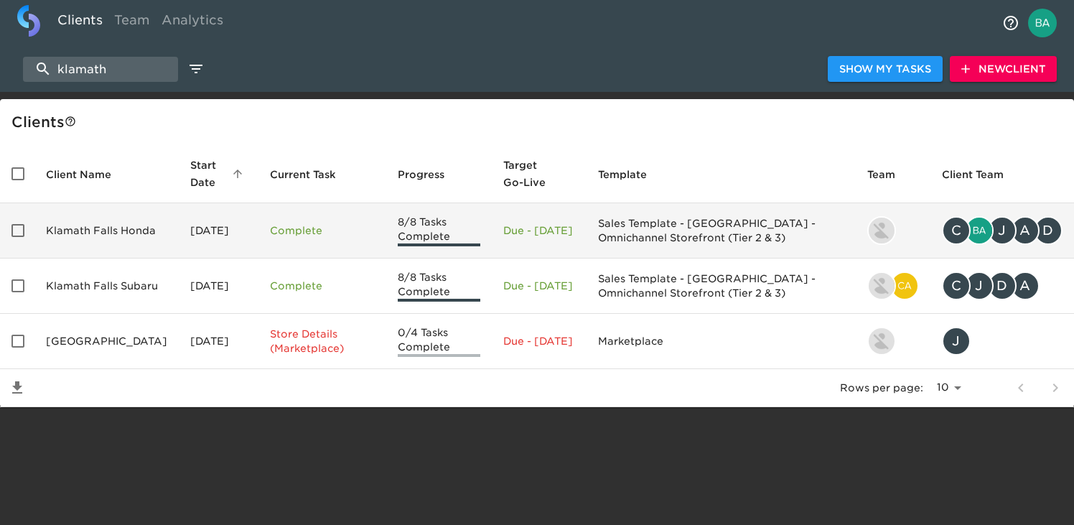
type input "klamath"
click at [51, 233] on td "Klamath Falls Honda" at bounding box center [106, 230] width 144 height 55
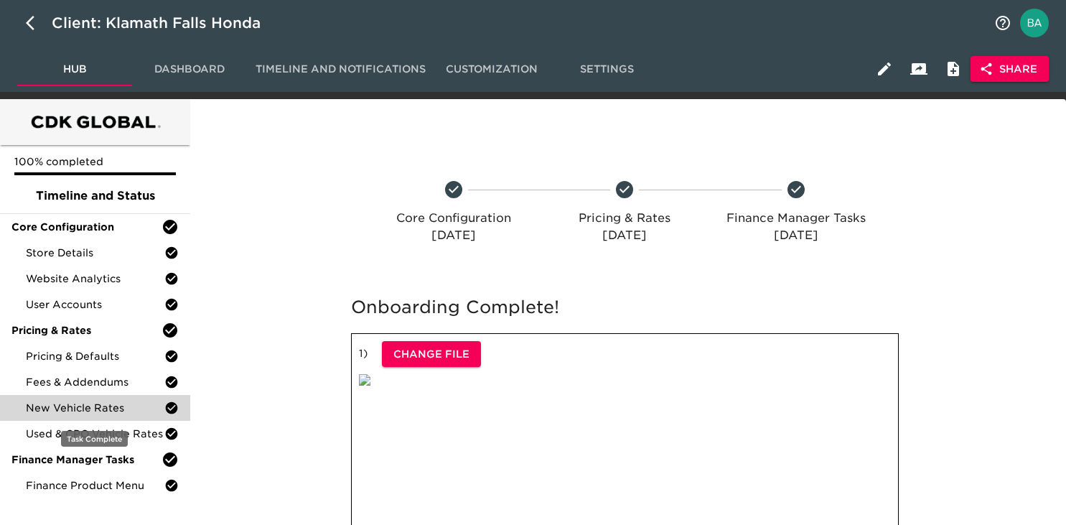
click at [68, 407] on span "New Vehicle Rates" at bounding box center [95, 408] width 139 height 14
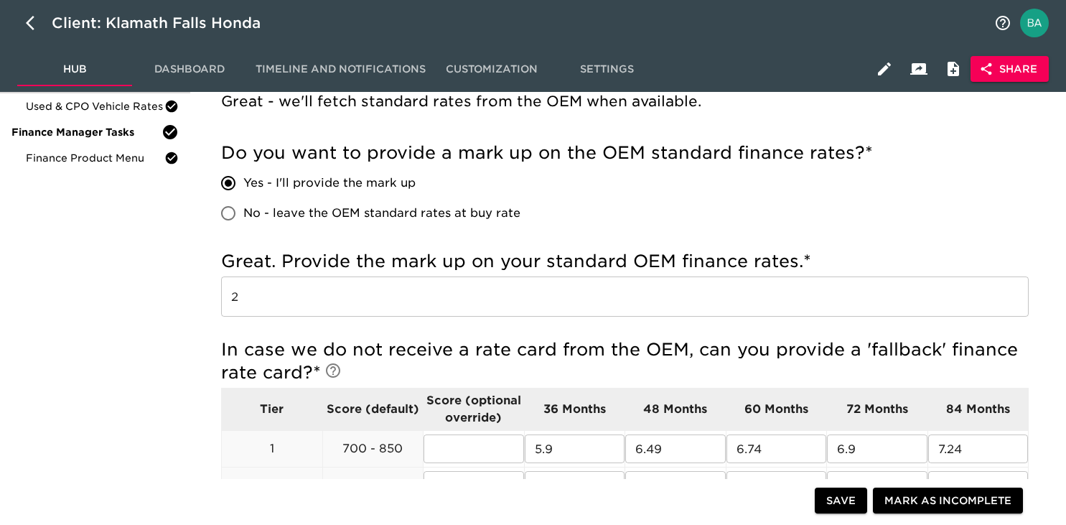
scroll to position [400, 0]
